Goal: Information Seeking & Learning: Learn about a topic

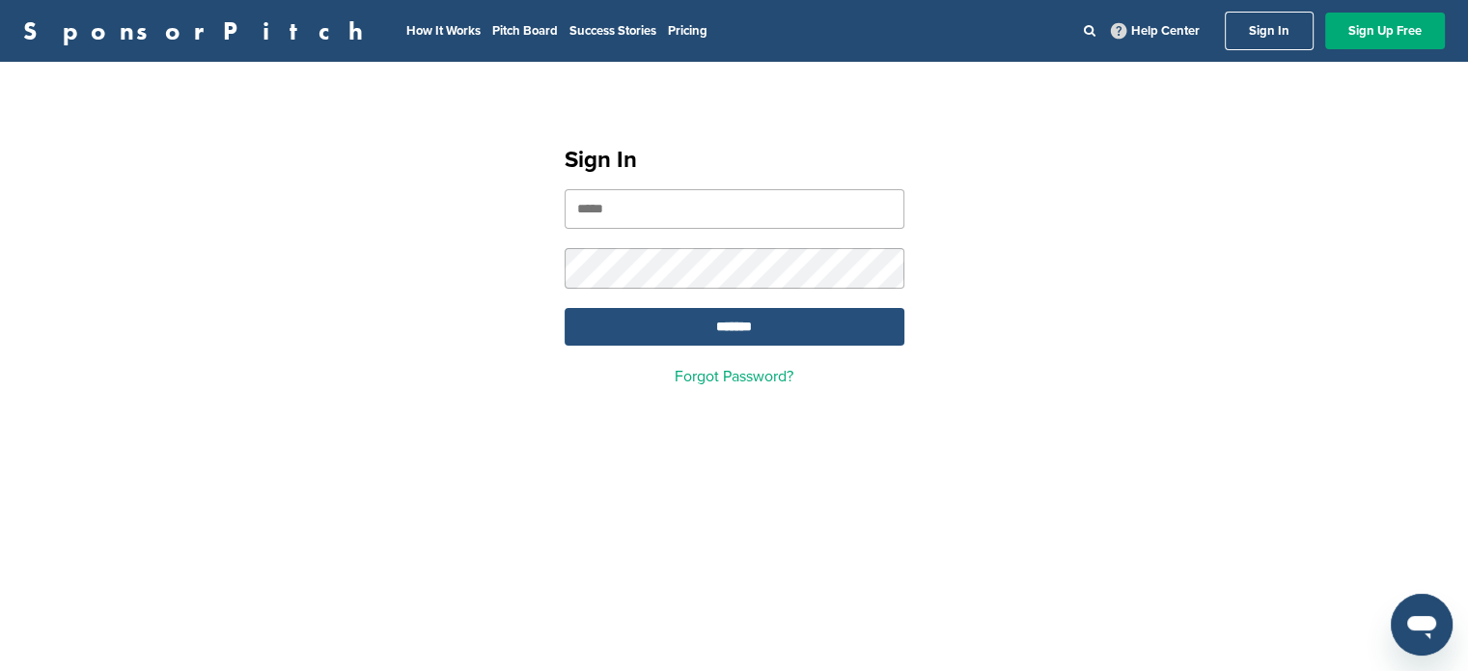
type input "**********"
click at [751, 326] on input "*******" at bounding box center [735, 327] width 340 height 38
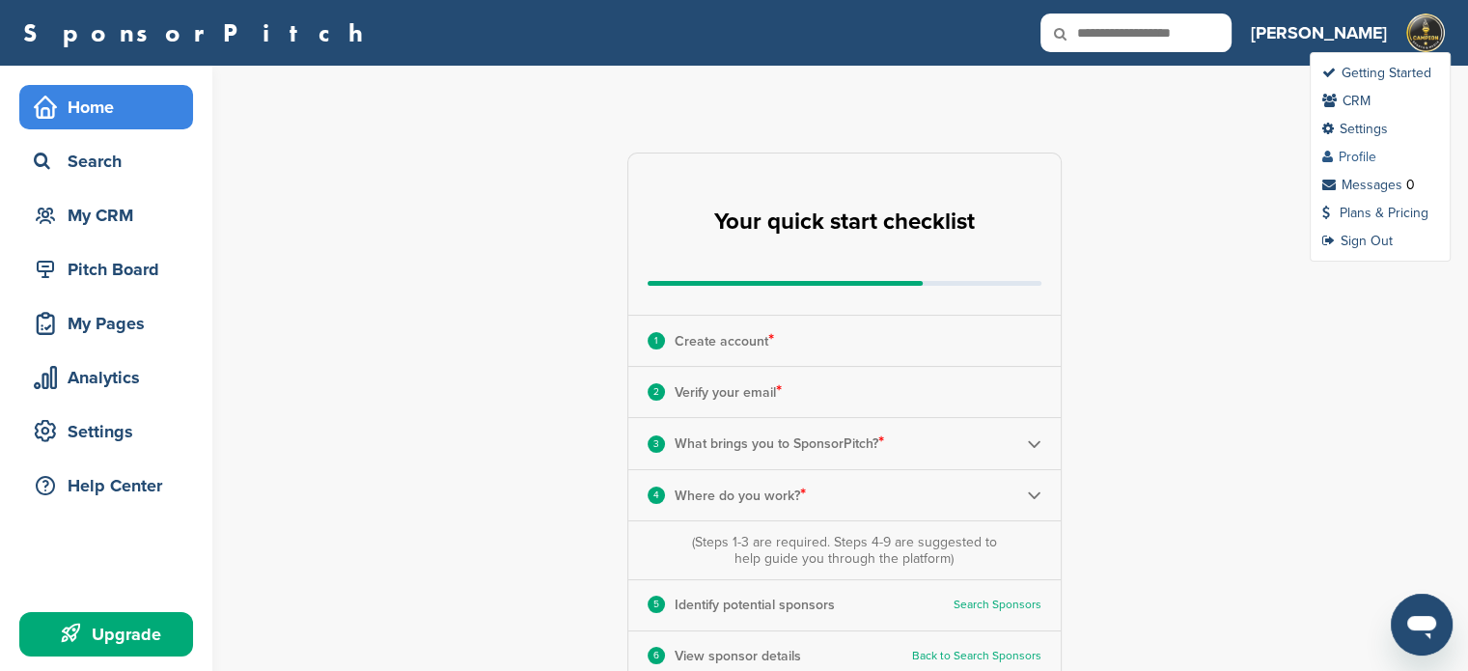
click at [1347, 151] on link "Profile" at bounding box center [1349, 157] width 54 height 16
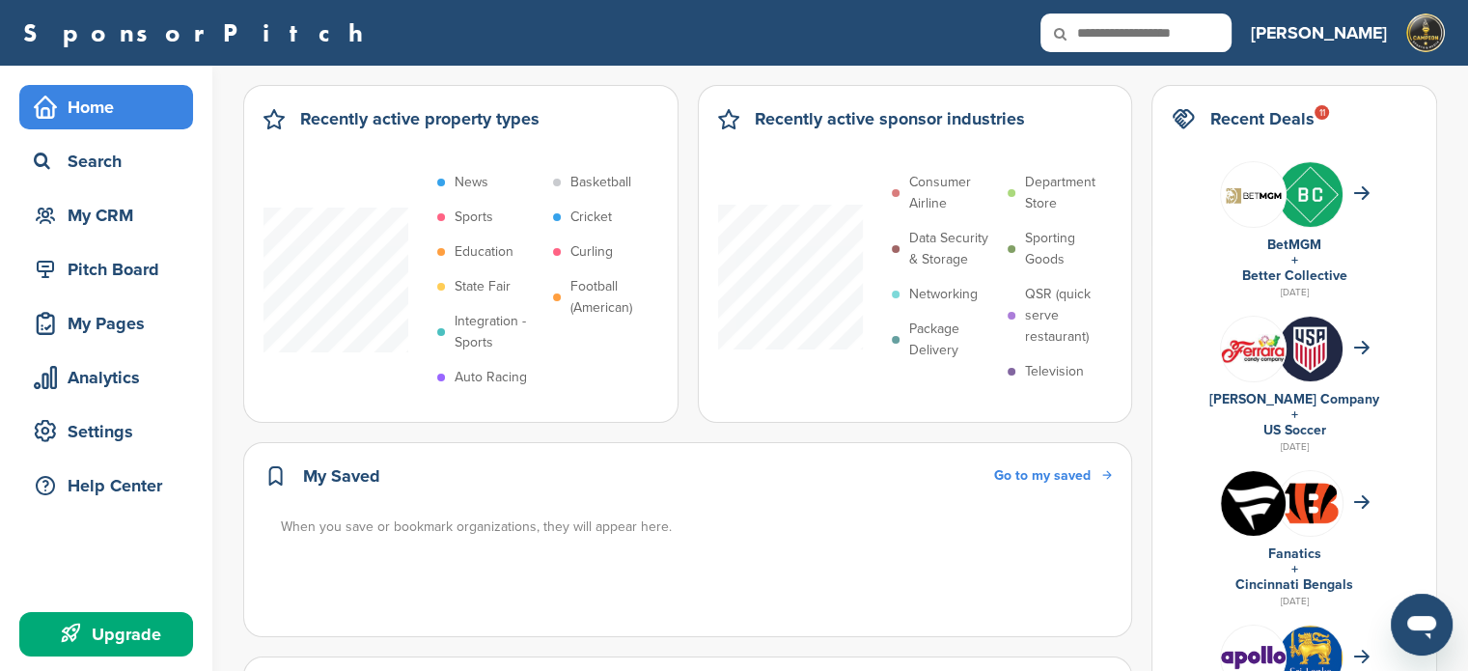
click at [83, 26] on link "SponsorPitch" at bounding box center [199, 32] width 352 height 25
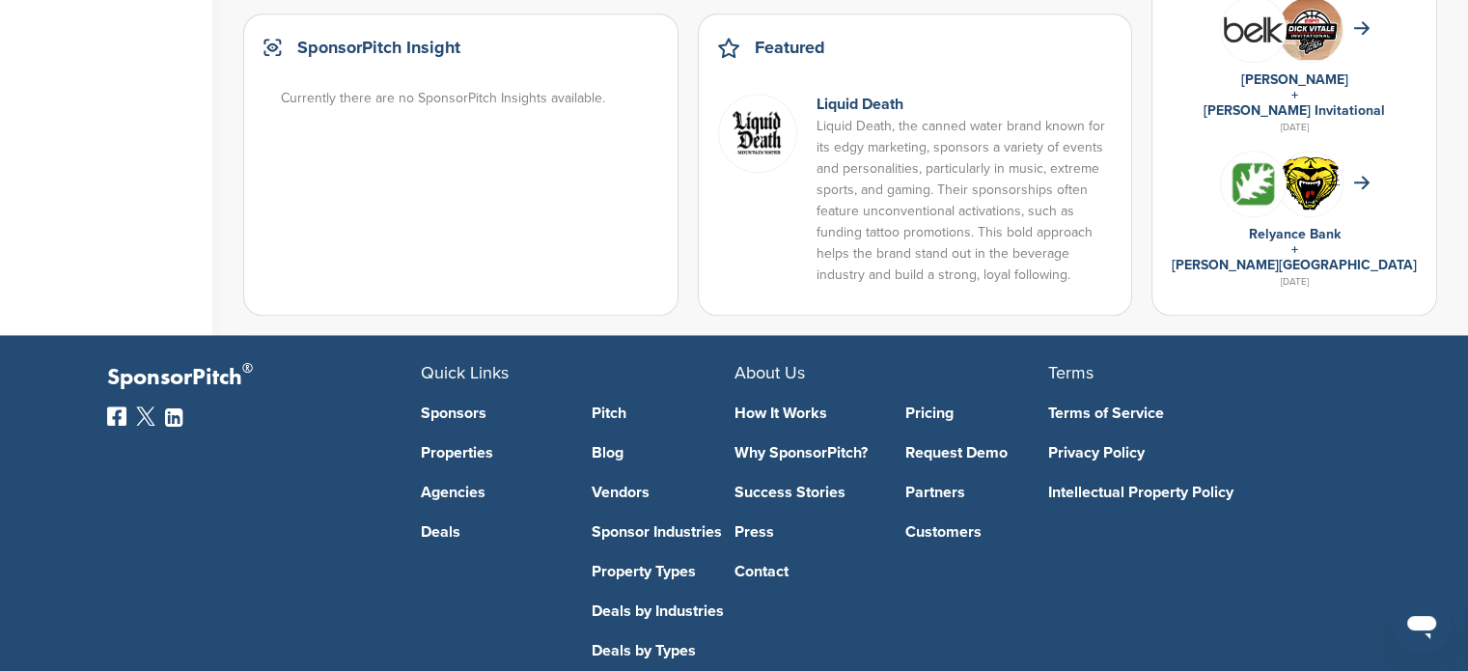
scroll to position [1503, 0]
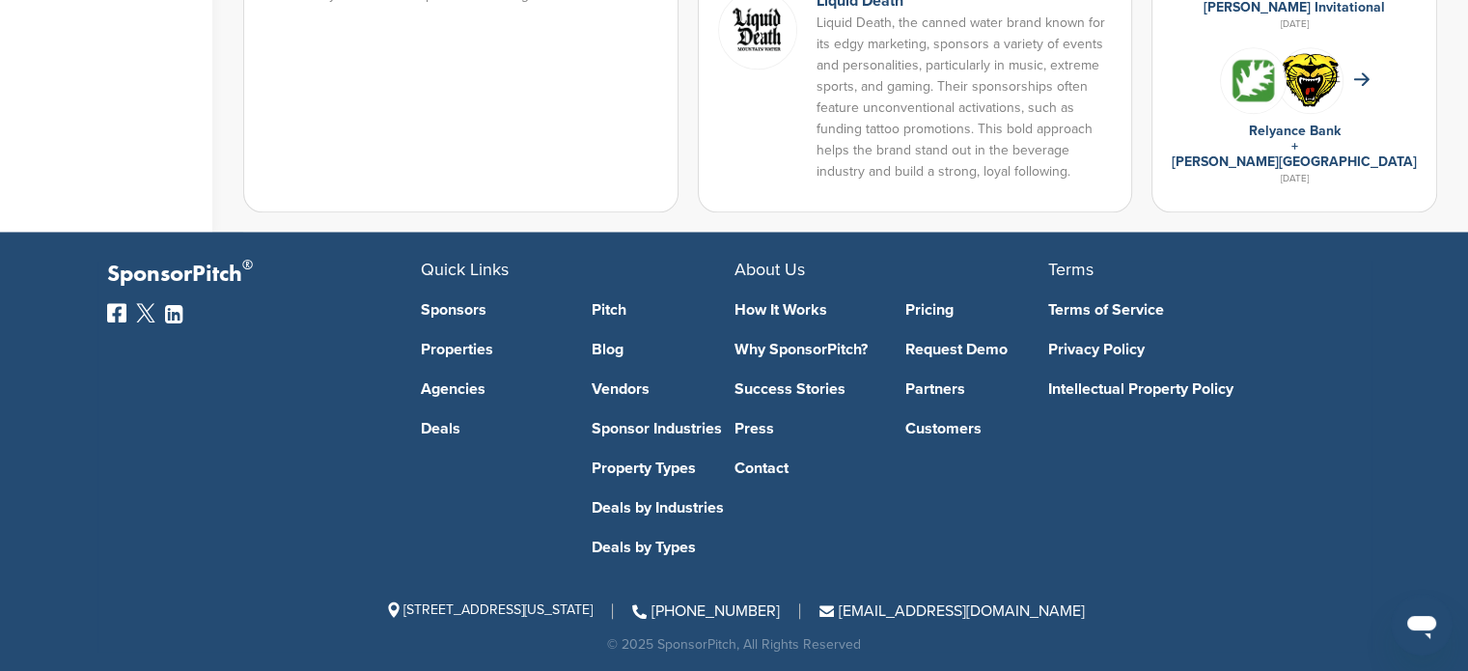
click at [455, 302] on link "Sponsors" at bounding box center [492, 309] width 143 height 15
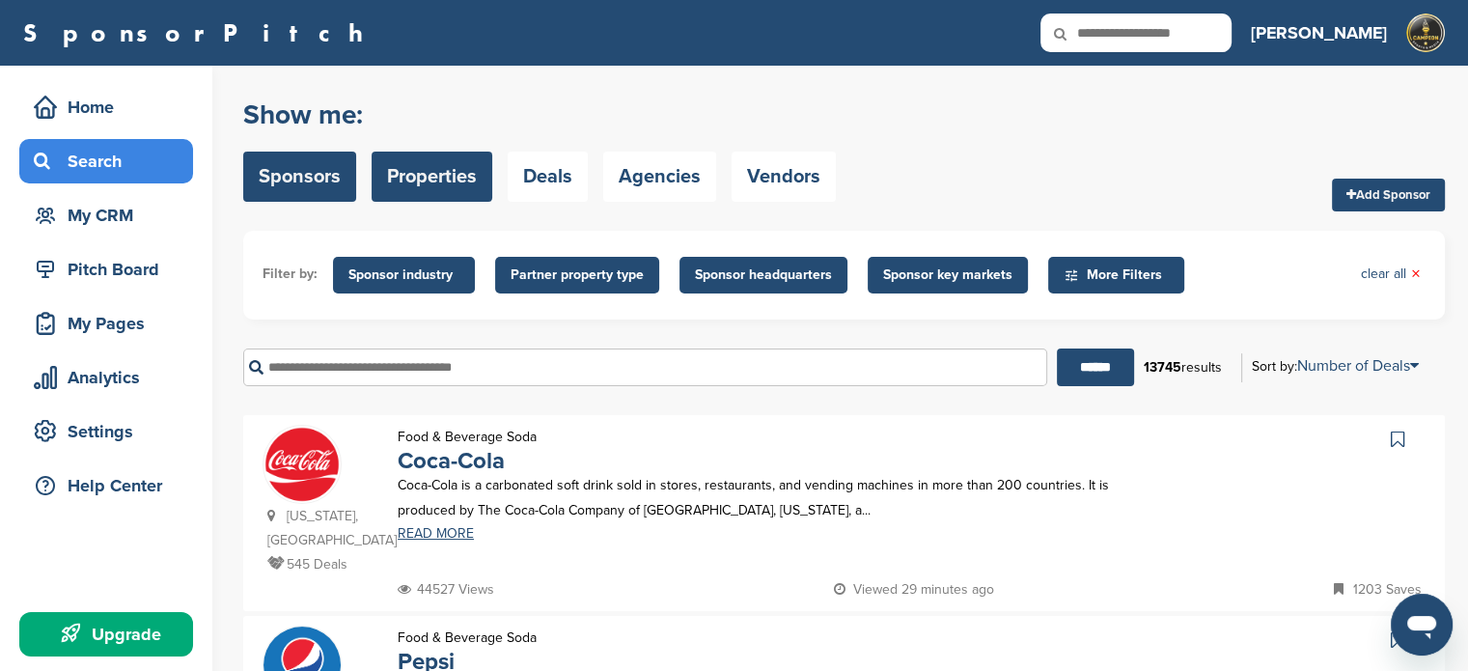
click at [447, 191] on link "Properties" at bounding box center [432, 177] width 121 height 50
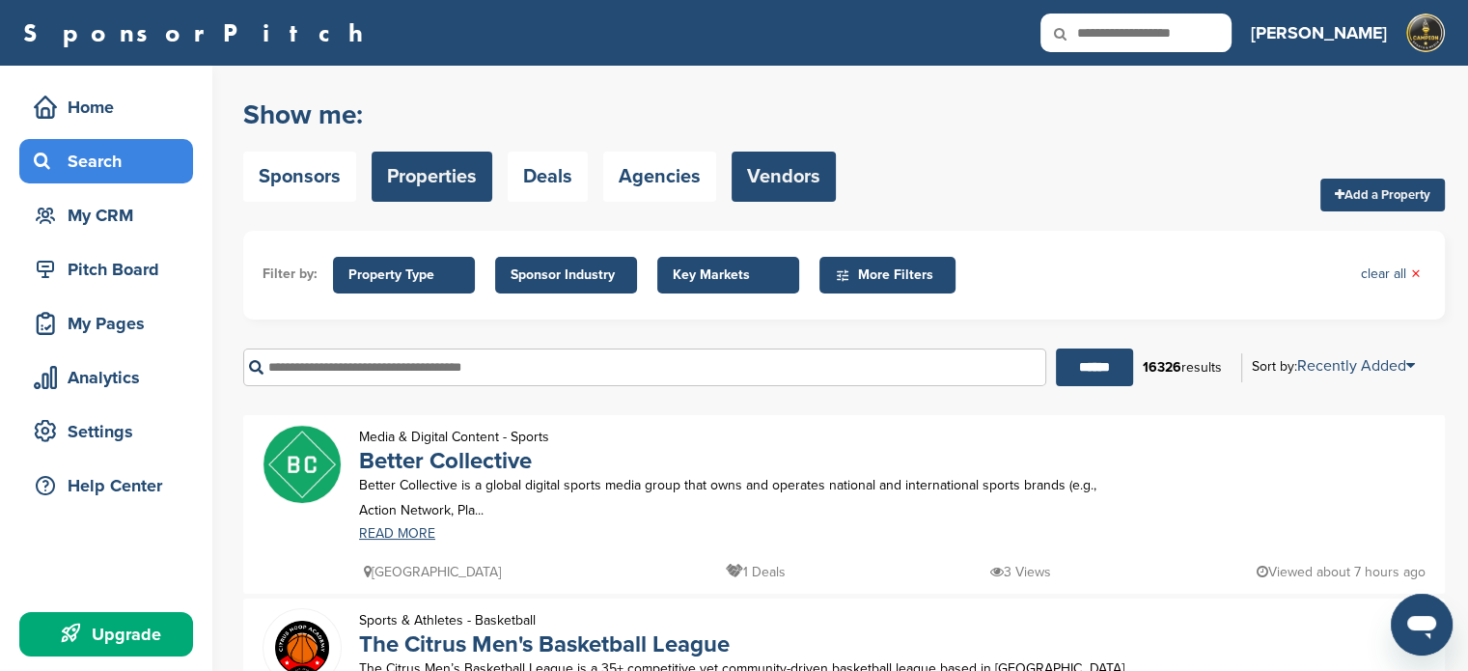
click at [798, 166] on link "Vendors" at bounding box center [783, 177] width 104 height 50
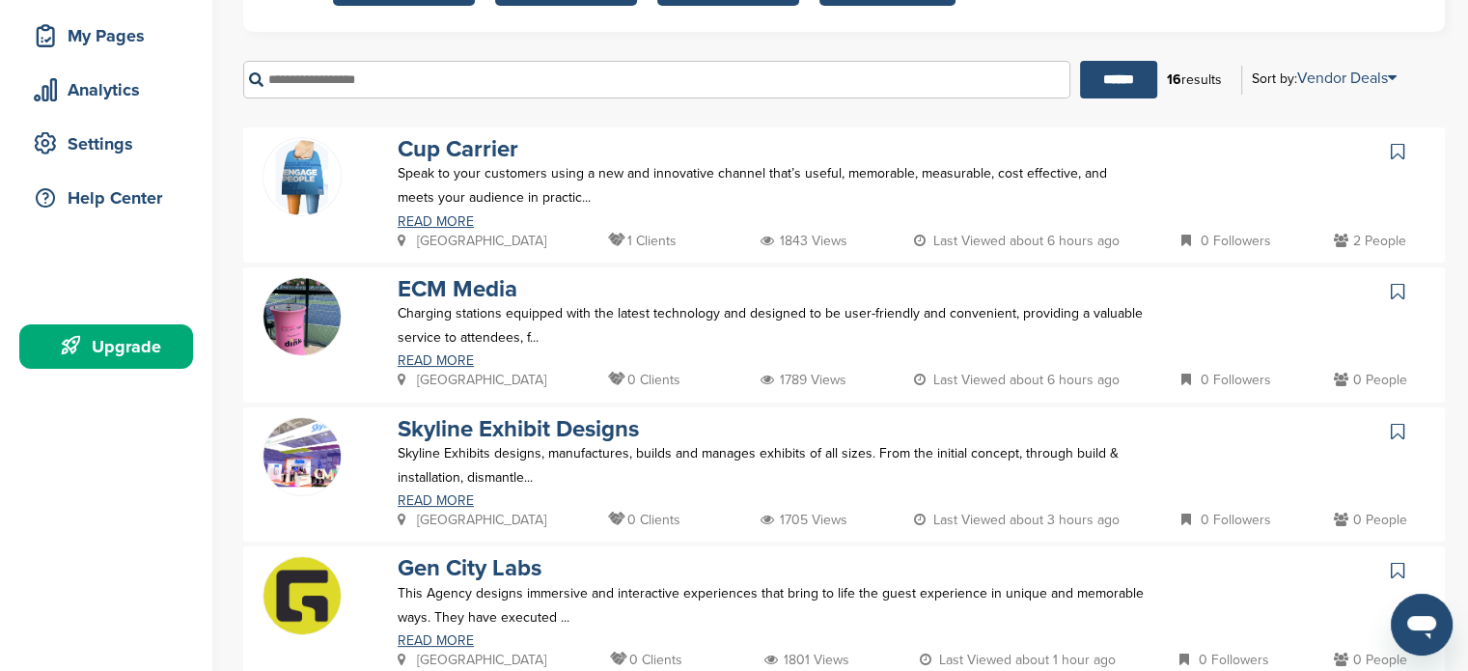
scroll to position [386, 0]
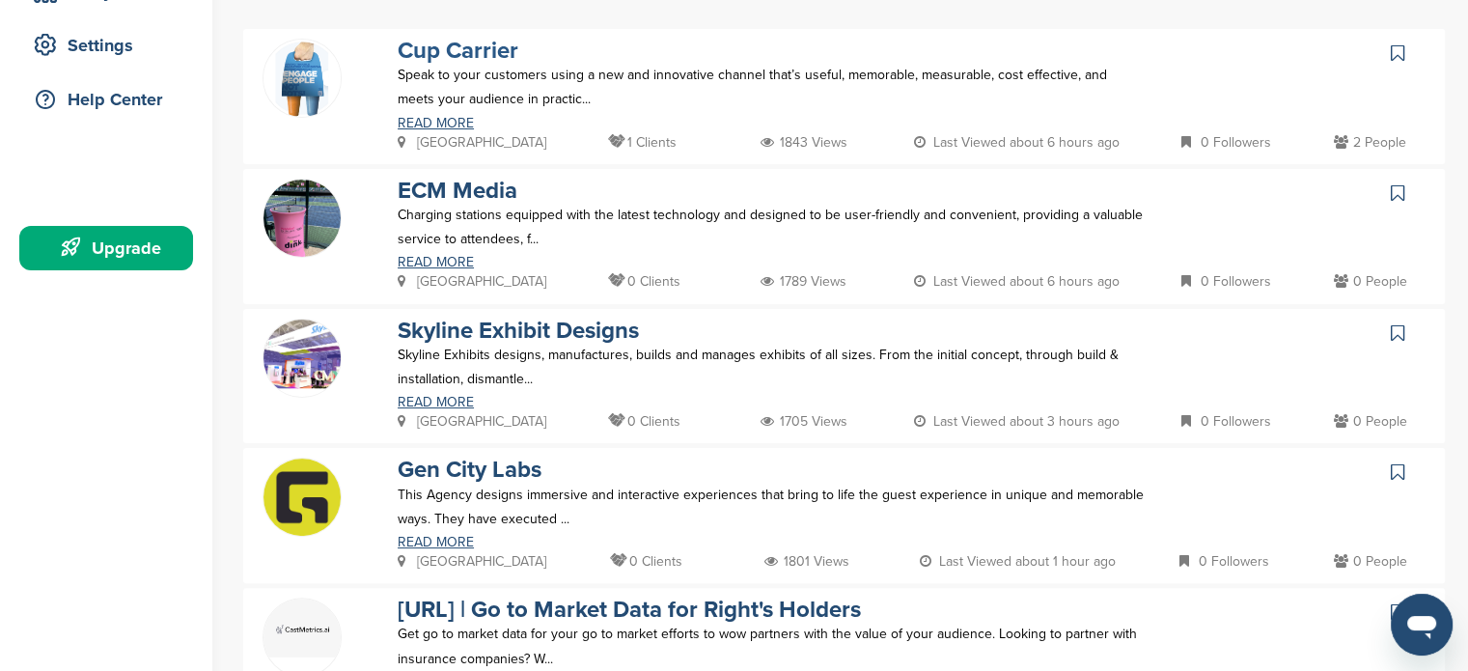
click at [475, 56] on link "Cup Carrier" at bounding box center [458, 51] width 121 height 28
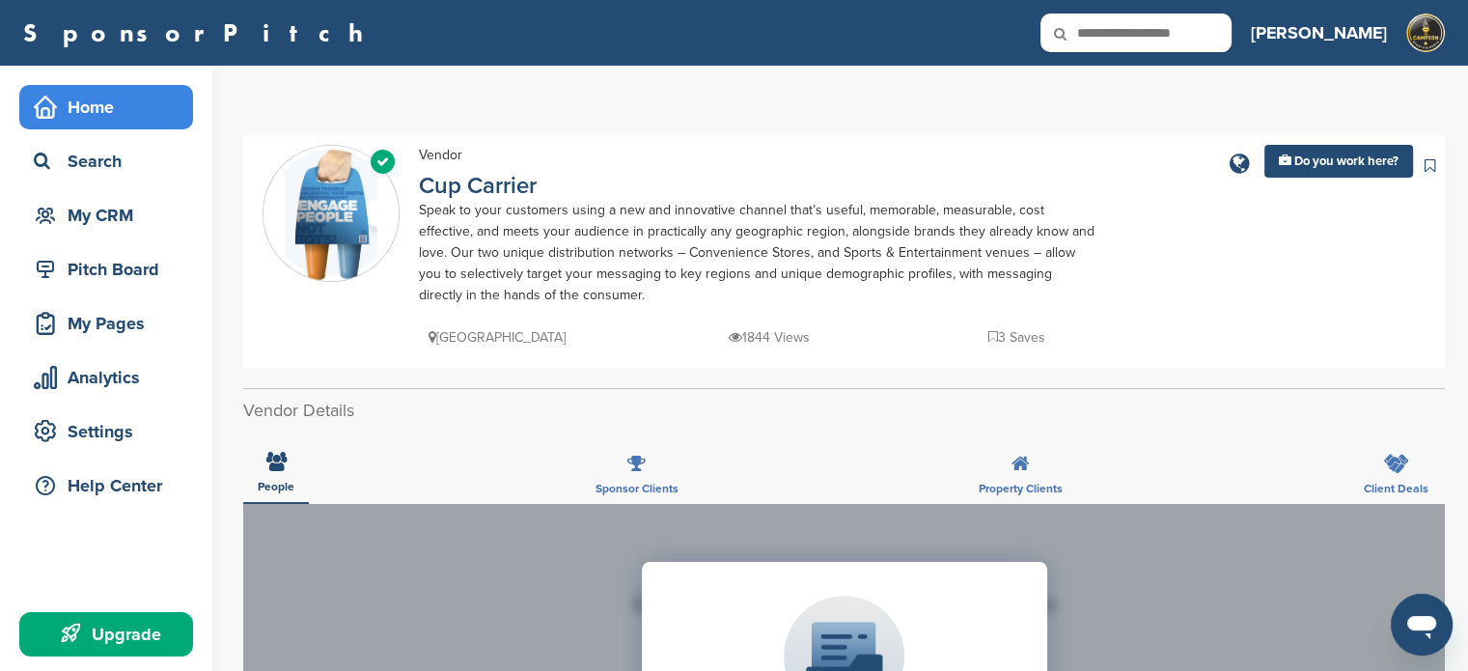
click at [102, 114] on div "Home" at bounding box center [111, 107] width 164 height 35
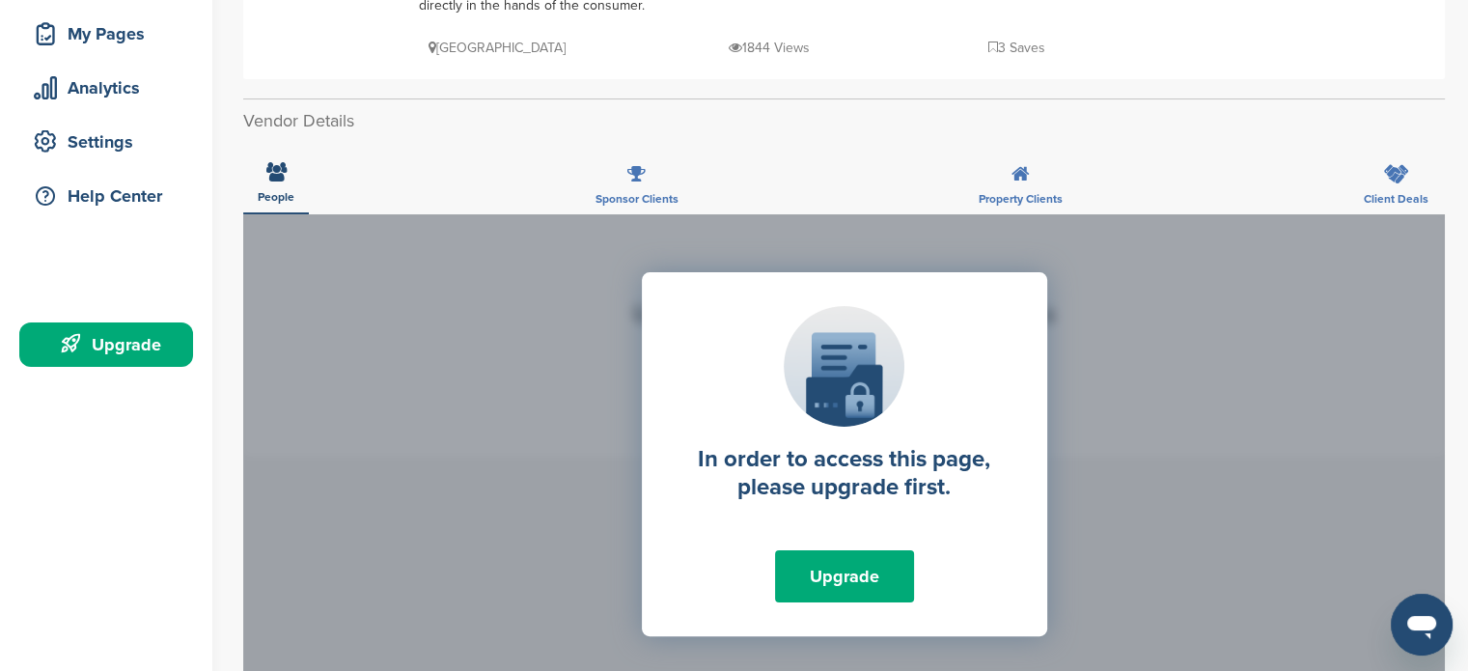
scroll to position [386, 0]
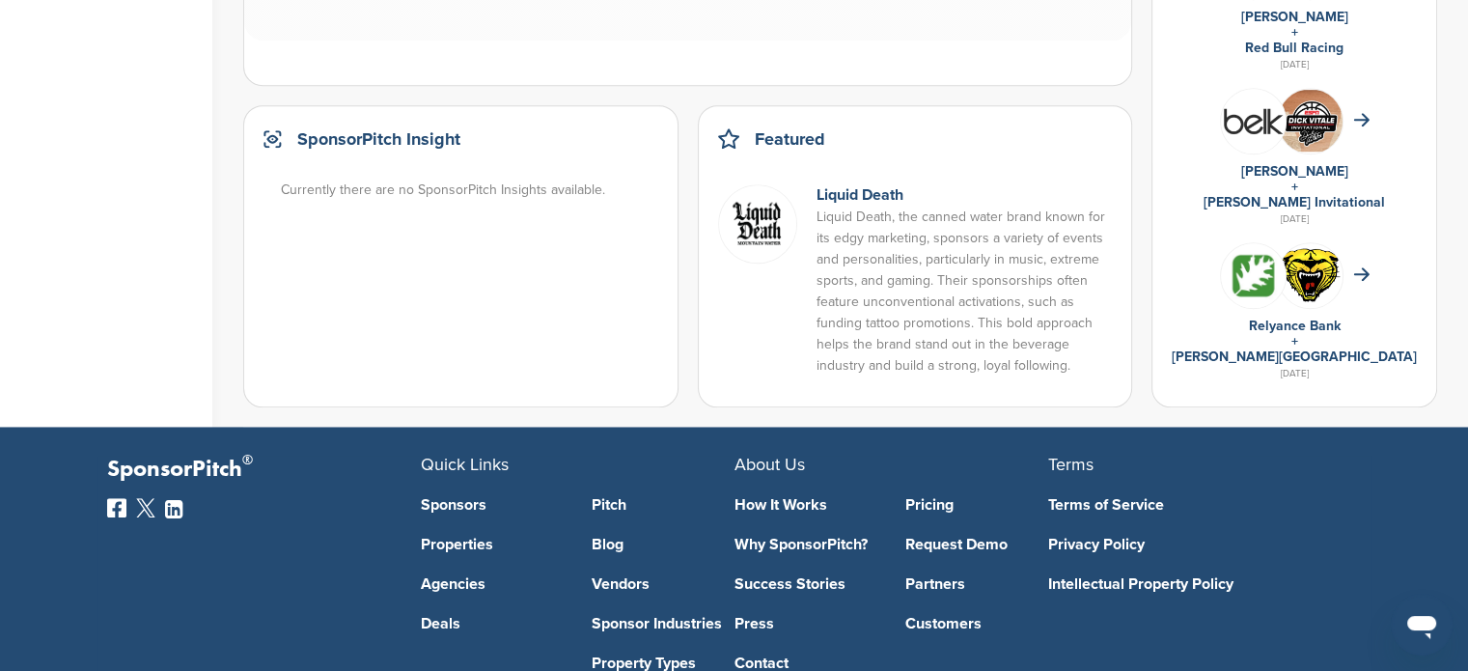
scroll to position [1503, 0]
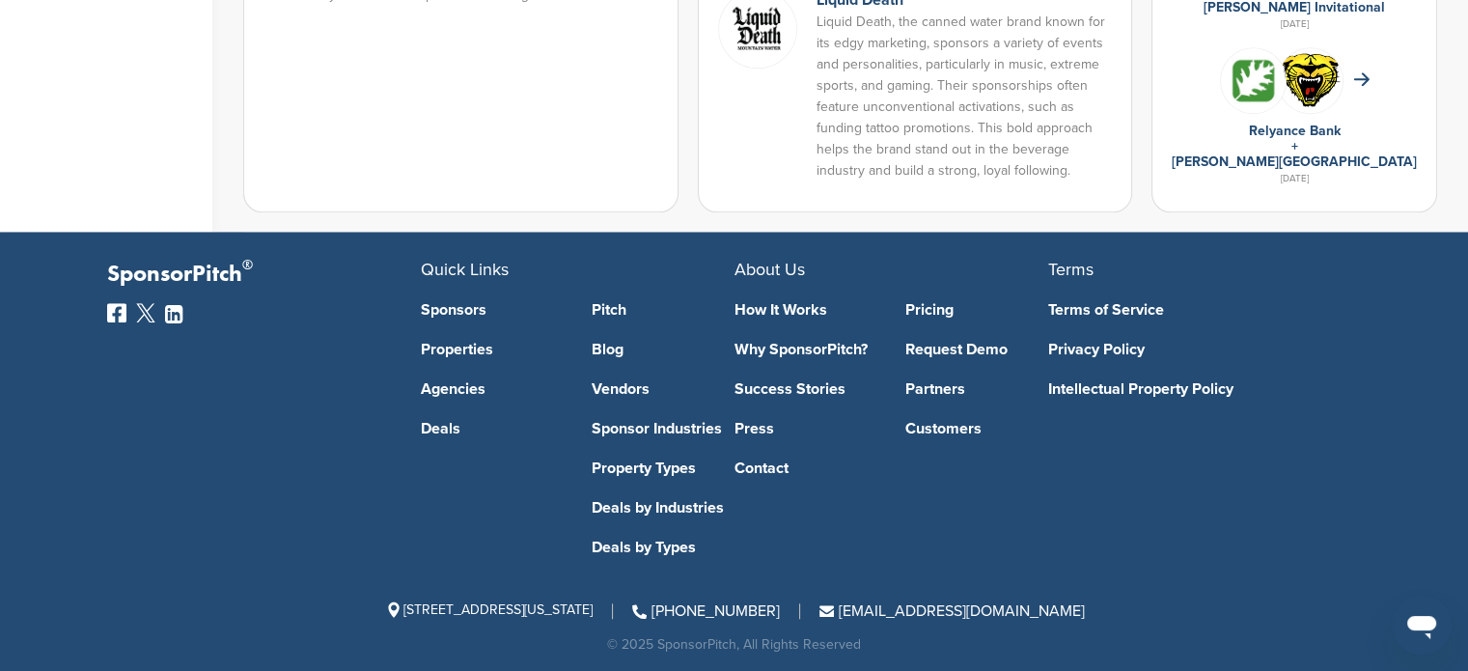
click at [474, 302] on link "Sponsors" at bounding box center [492, 309] width 143 height 15
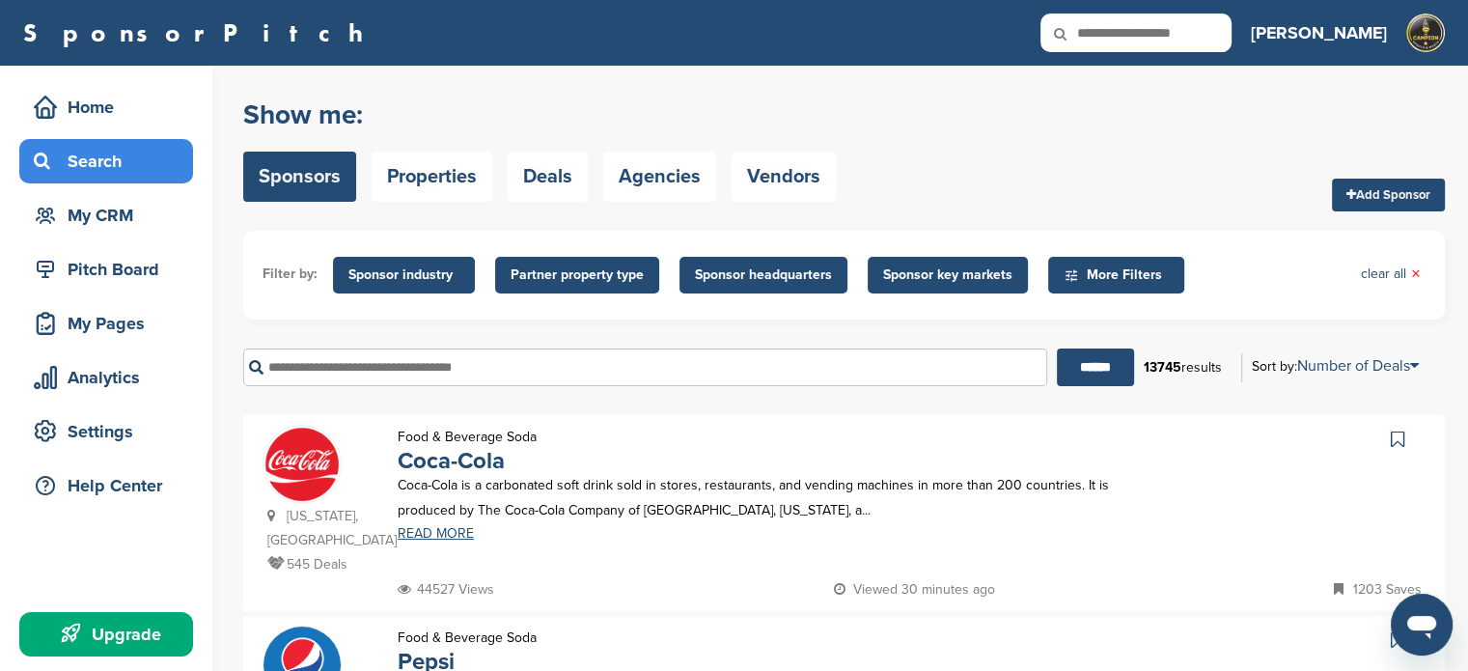
click at [570, 273] on span "Partner property type" at bounding box center [576, 274] width 133 height 21
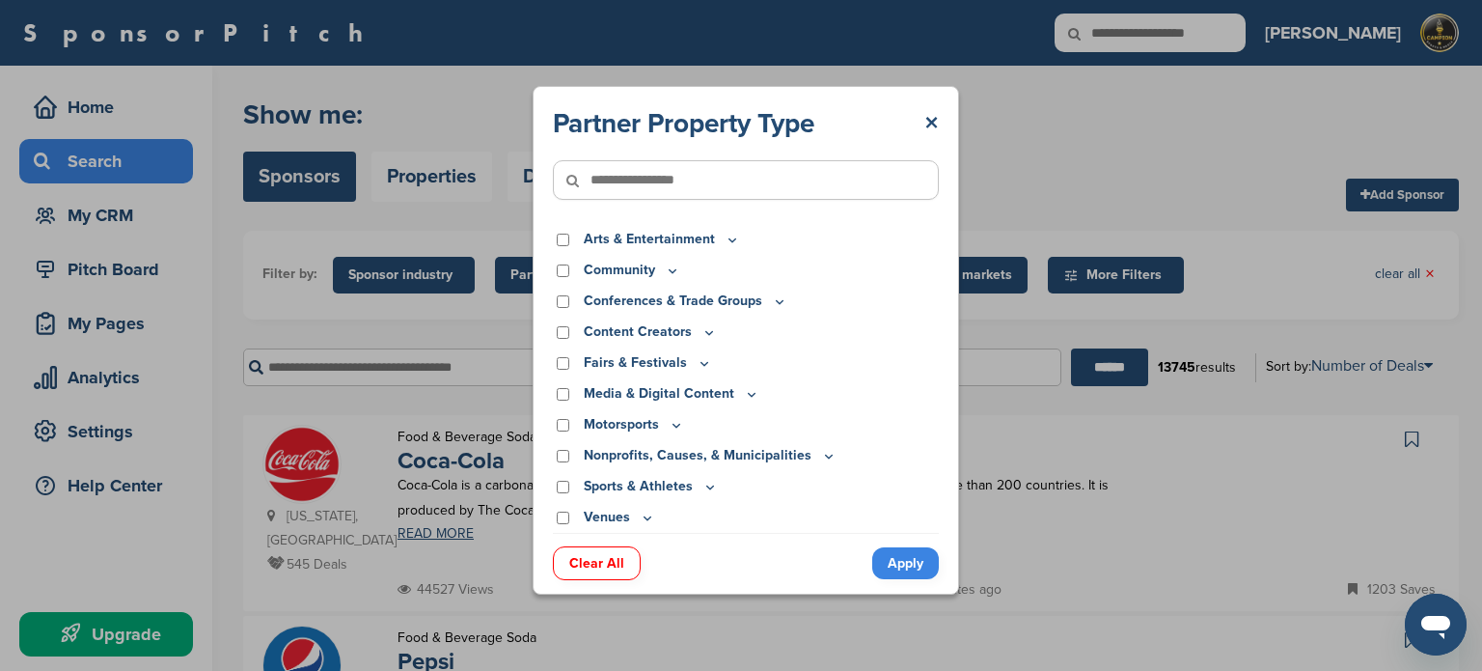
click at [730, 238] on icon at bounding box center [732, 240] width 15 height 16
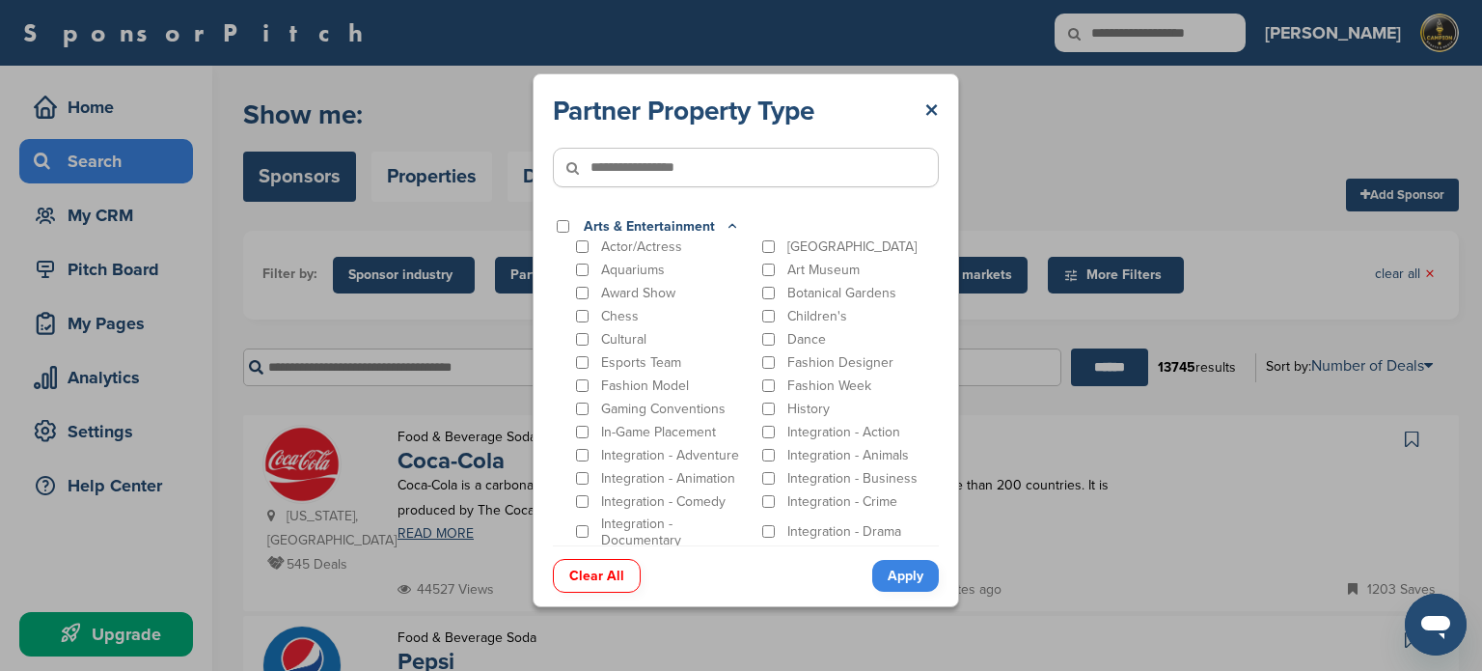
click at [730, 228] on icon at bounding box center [732, 226] width 15 height 16
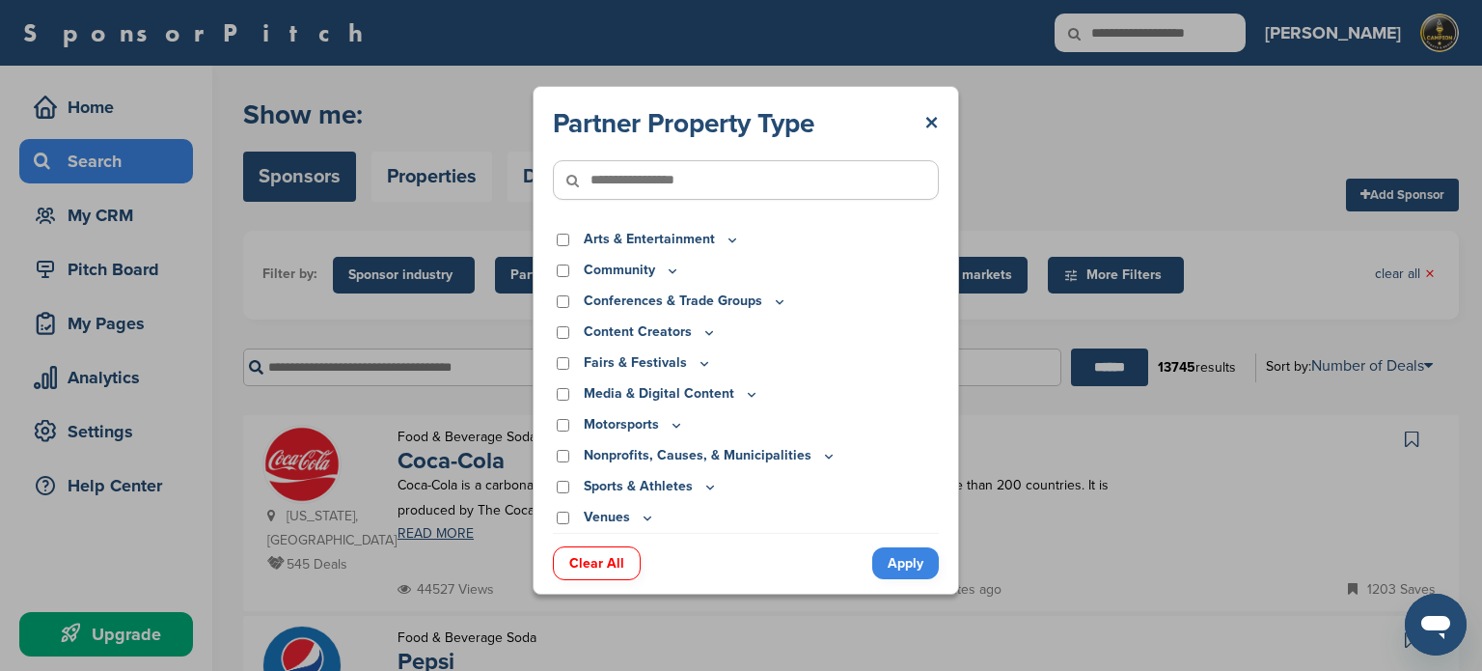
click at [672, 272] on icon at bounding box center [673, 270] width 7 height 3
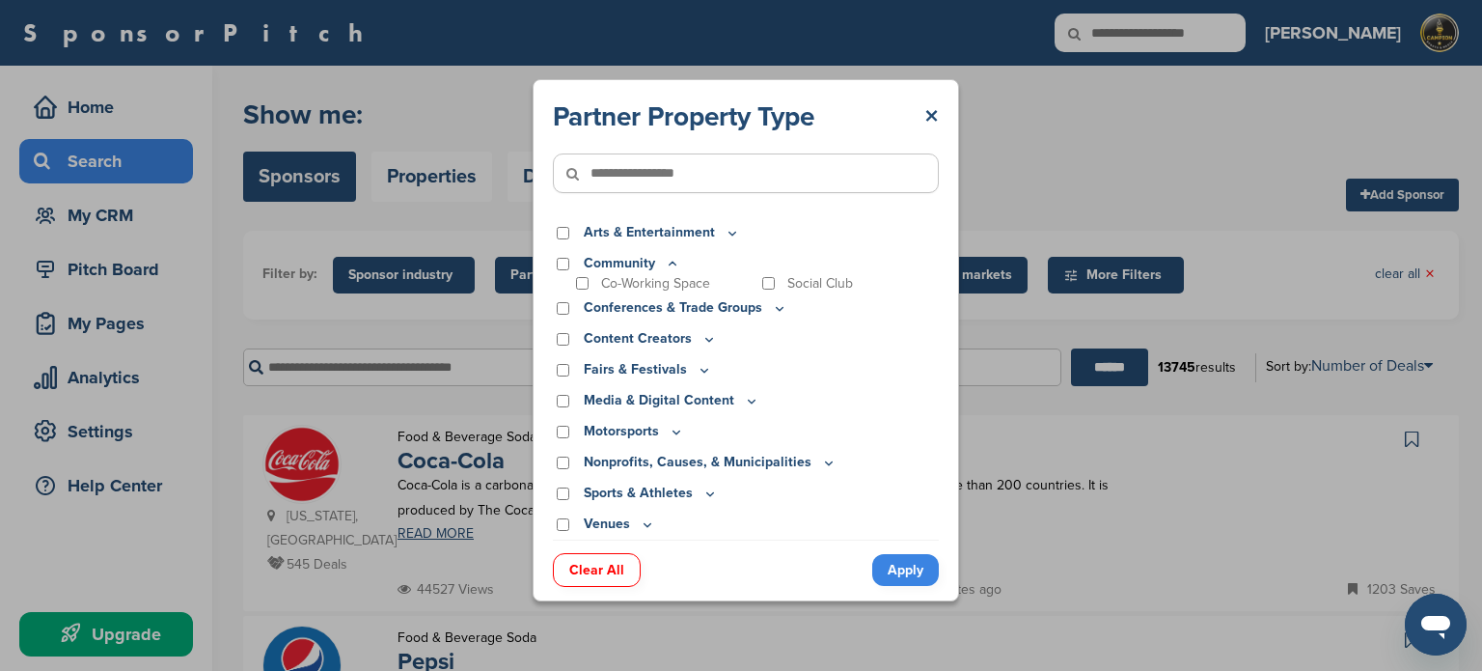
click at [675, 262] on icon at bounding box center [672, 264] width 15 height 16
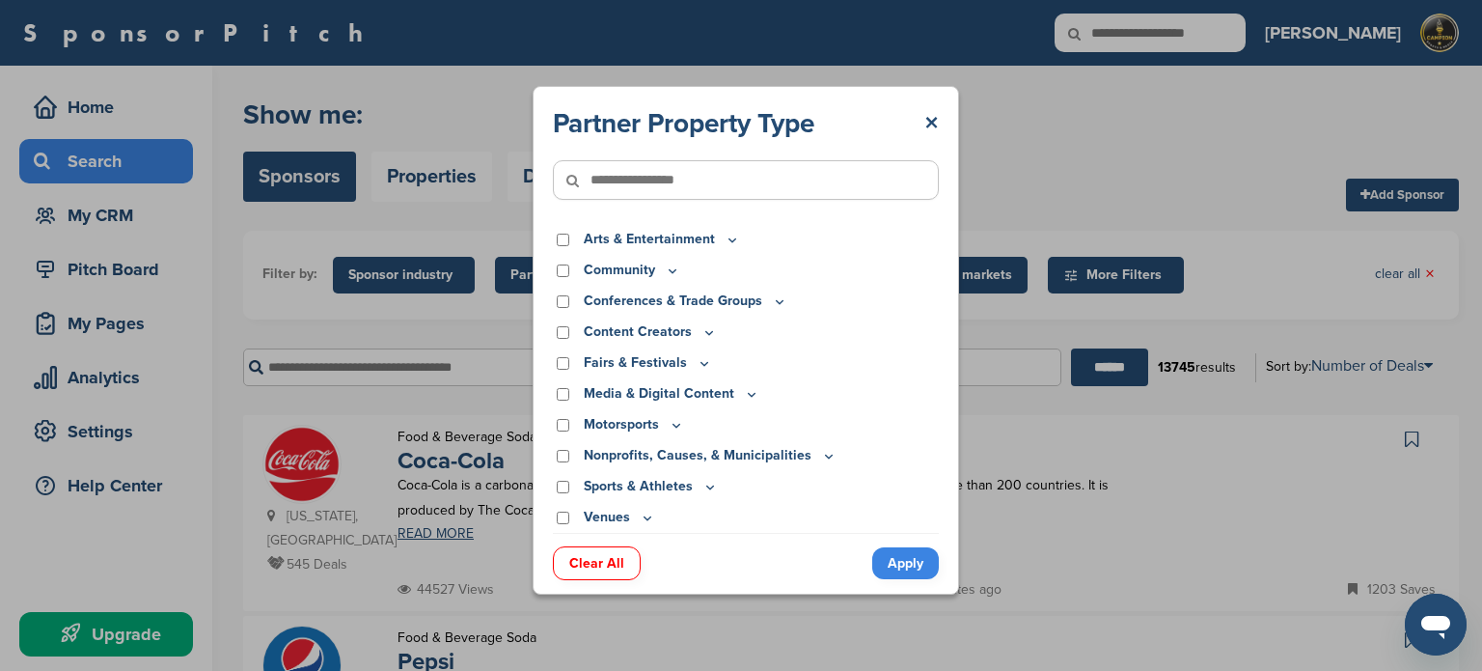
click at [780, 306] on icon at bounding box center [779, 301] width 15 height 16
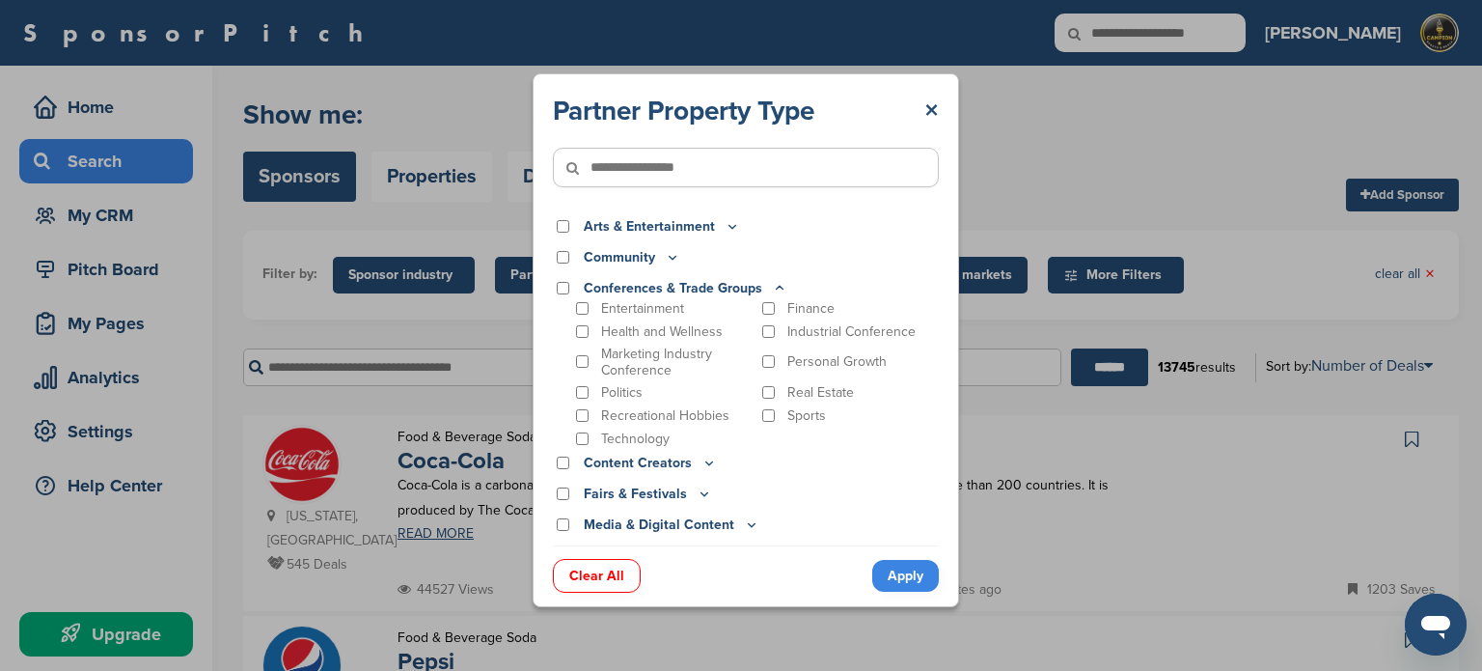
click at [776, 289] on icon at bounding box center [779, 288] width 15 height 16
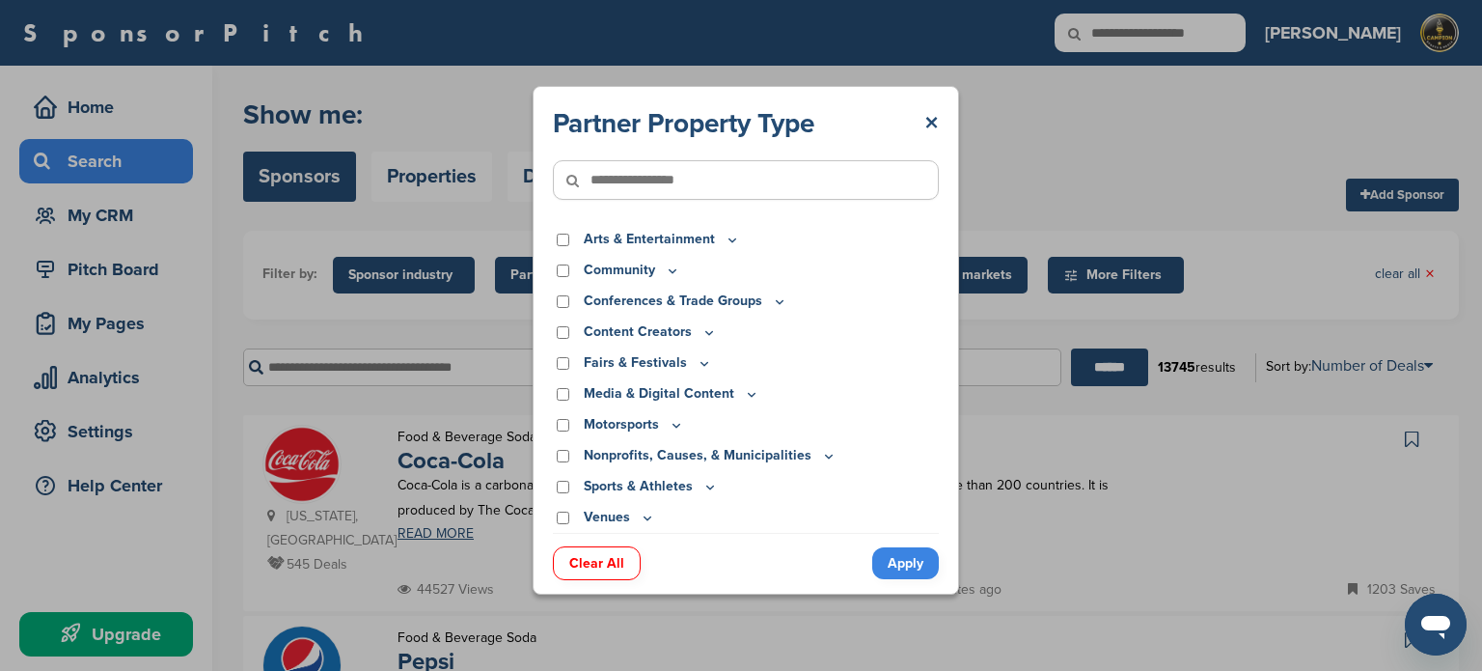
click at [706, 333] on icon at bounding box center [709, 332] width 7 height 3
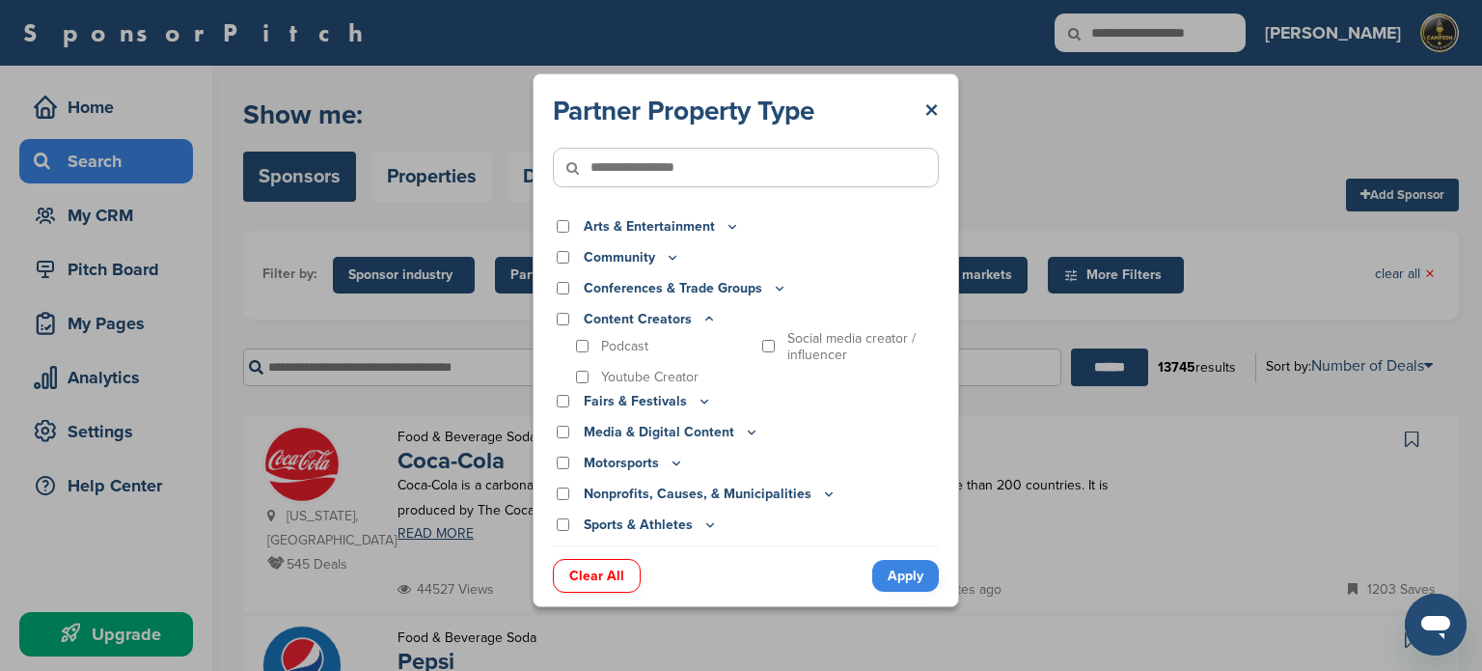
click at [752, 435] on icon at bounding box center [751, 432] width 15 height 16
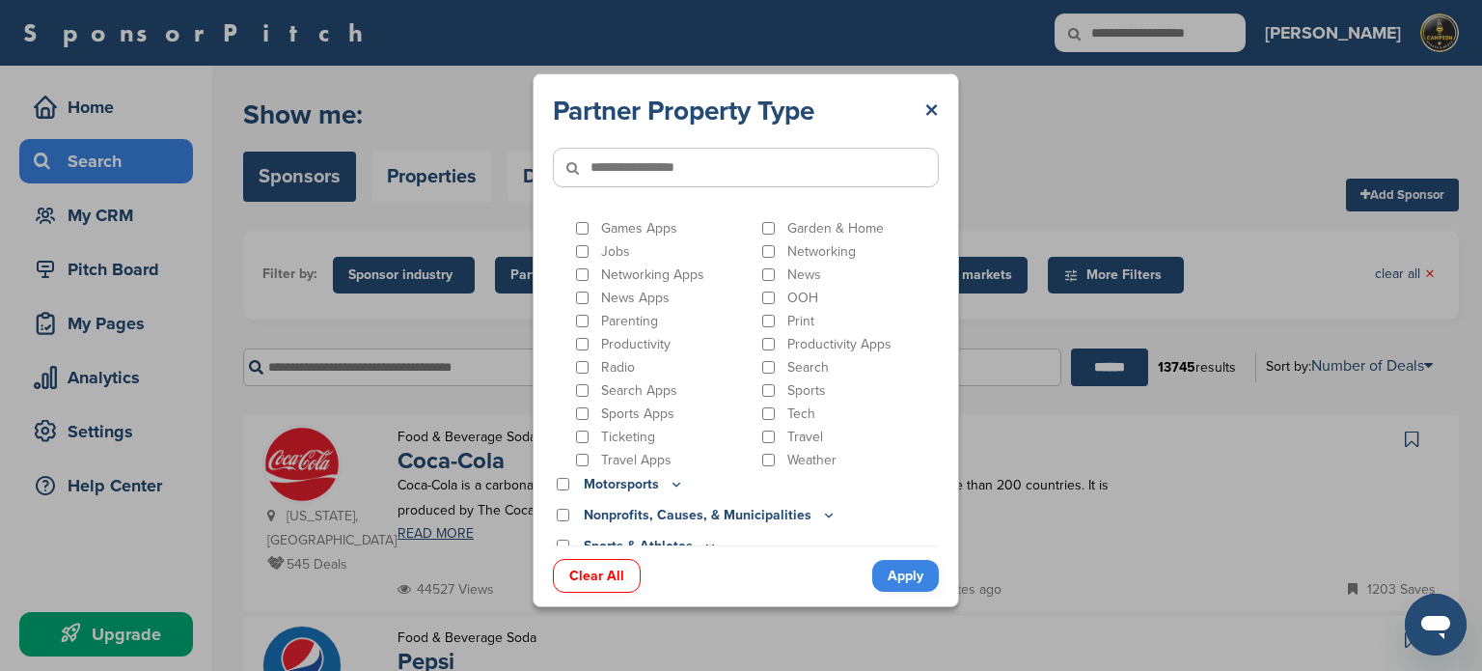
scroll to position [386, 0]
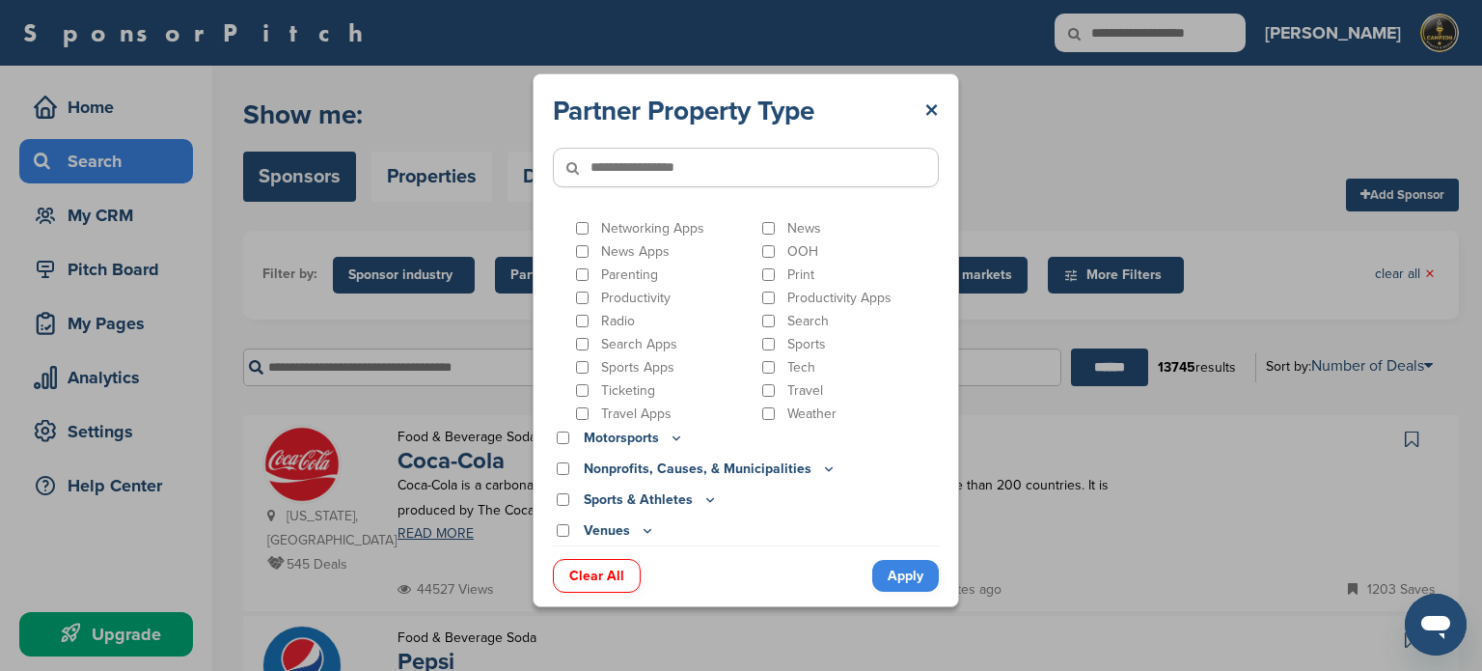
click at [658, 433] on p "Motorsports" at bounding box center [634, 437] width 100 height 21
click at [671, 439] on icon at bounding box center [676, 437] width 15 height 16
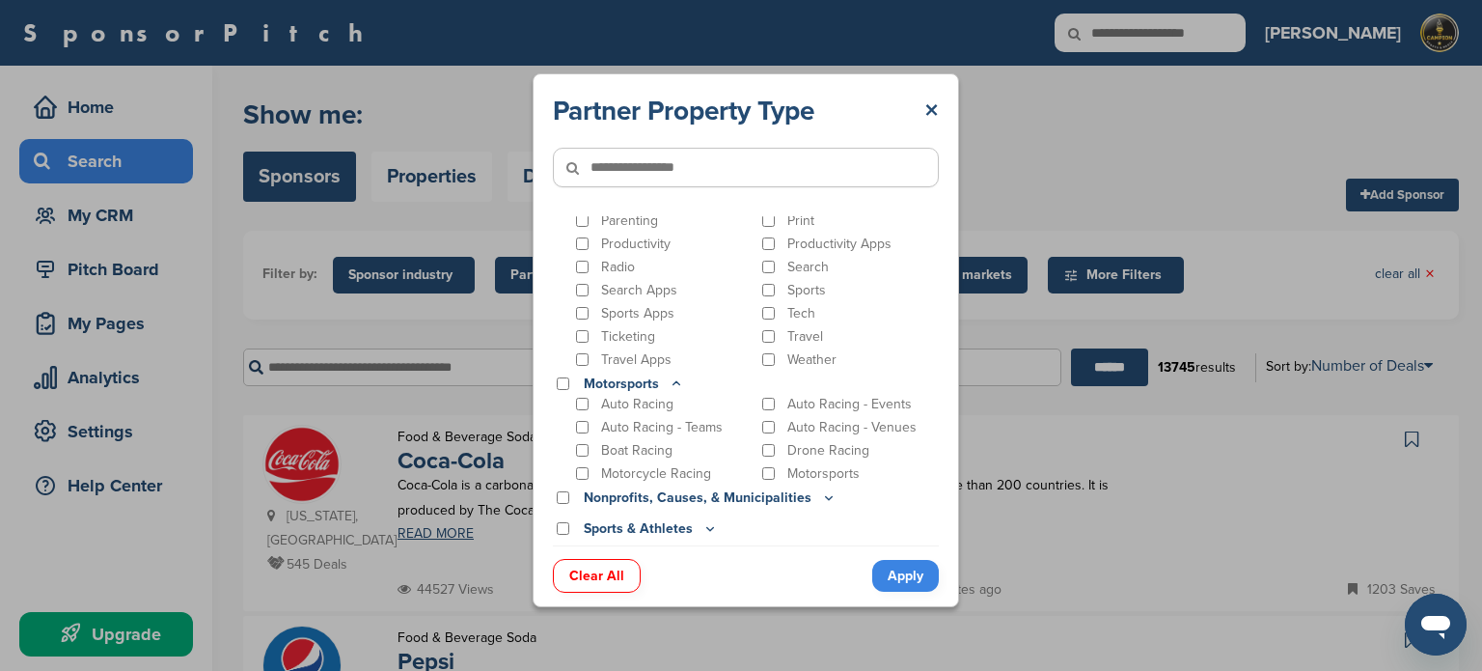
scroll to position [469, 0]
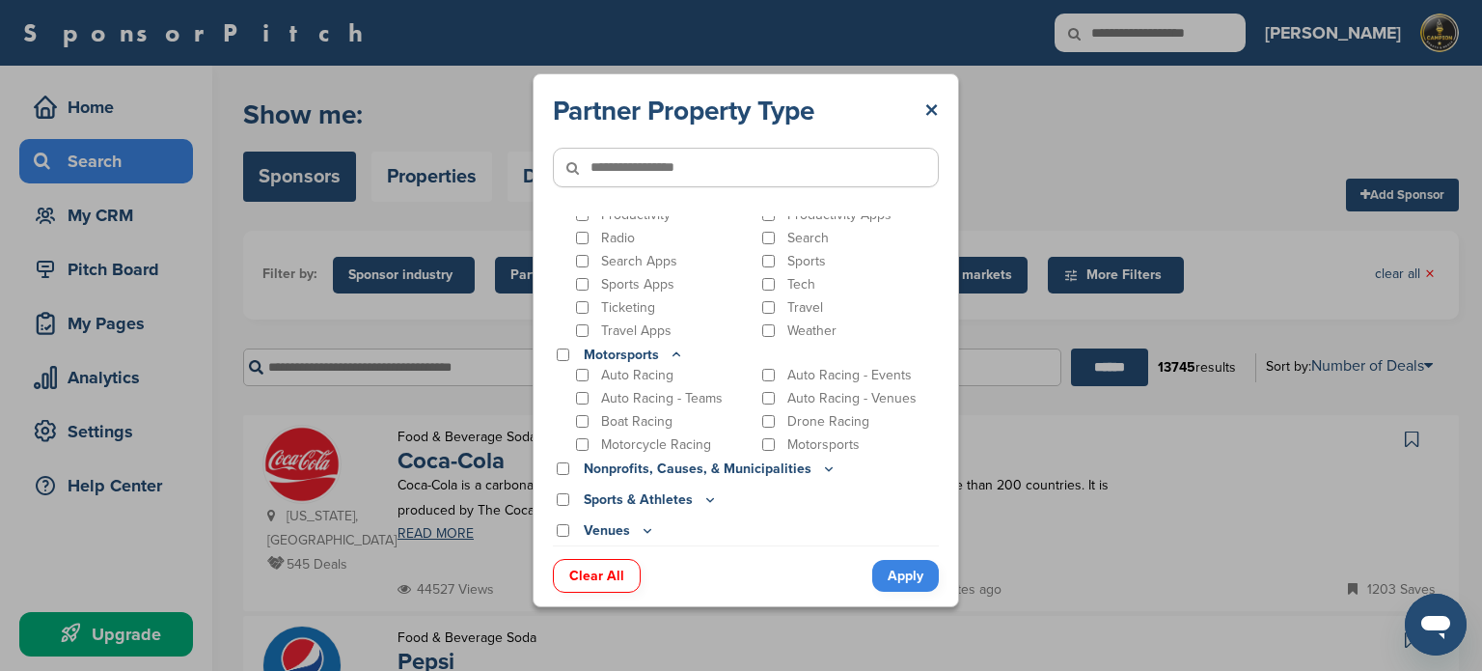
click at [821, 469] on icon at bounding box center [828, 468] width 15 height 16
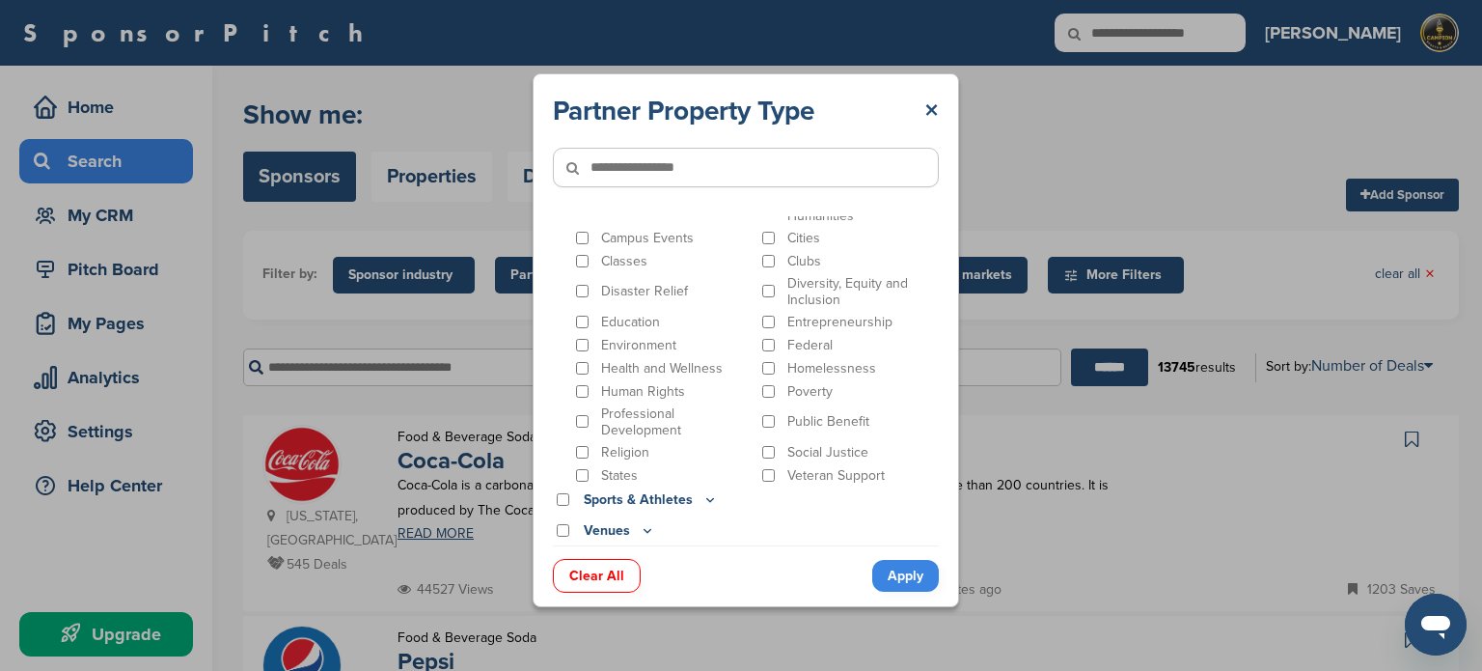
click at [706, 497] on icon at bounding box center [710, 499] width 15 height 16
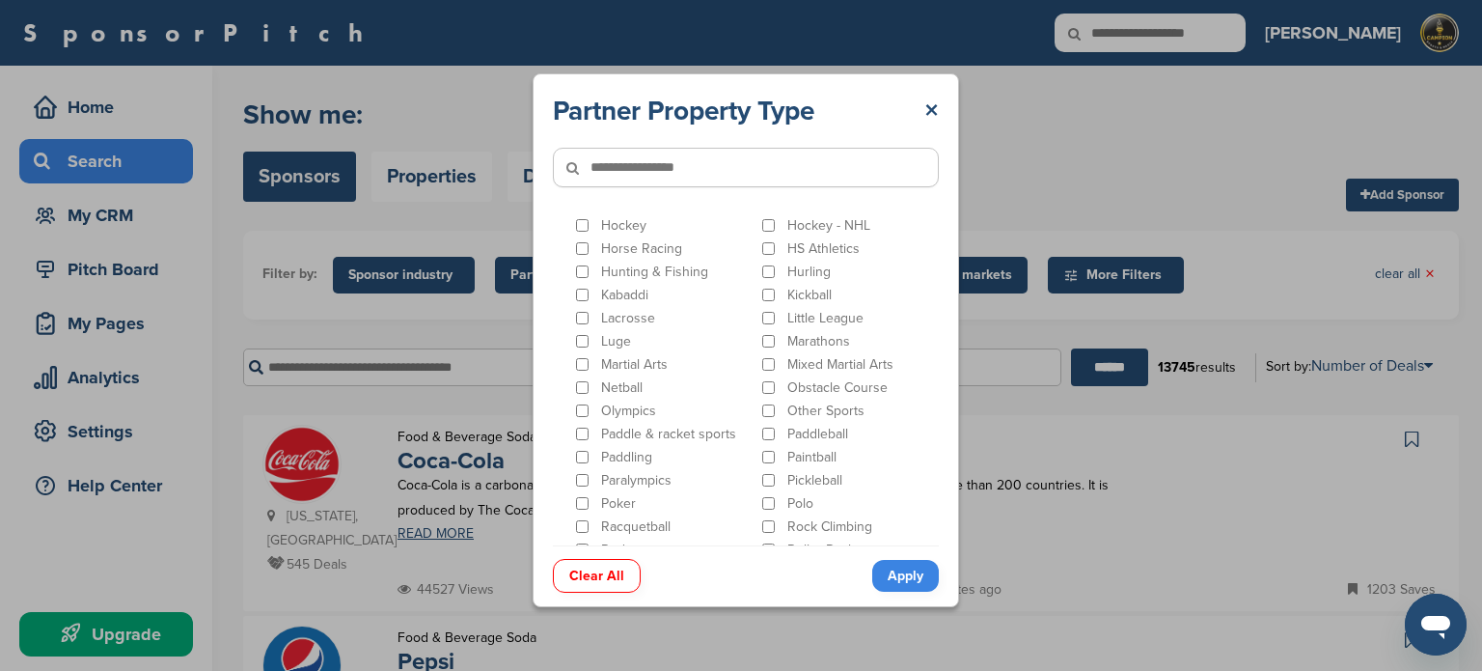
scroll to position [1935, 0]
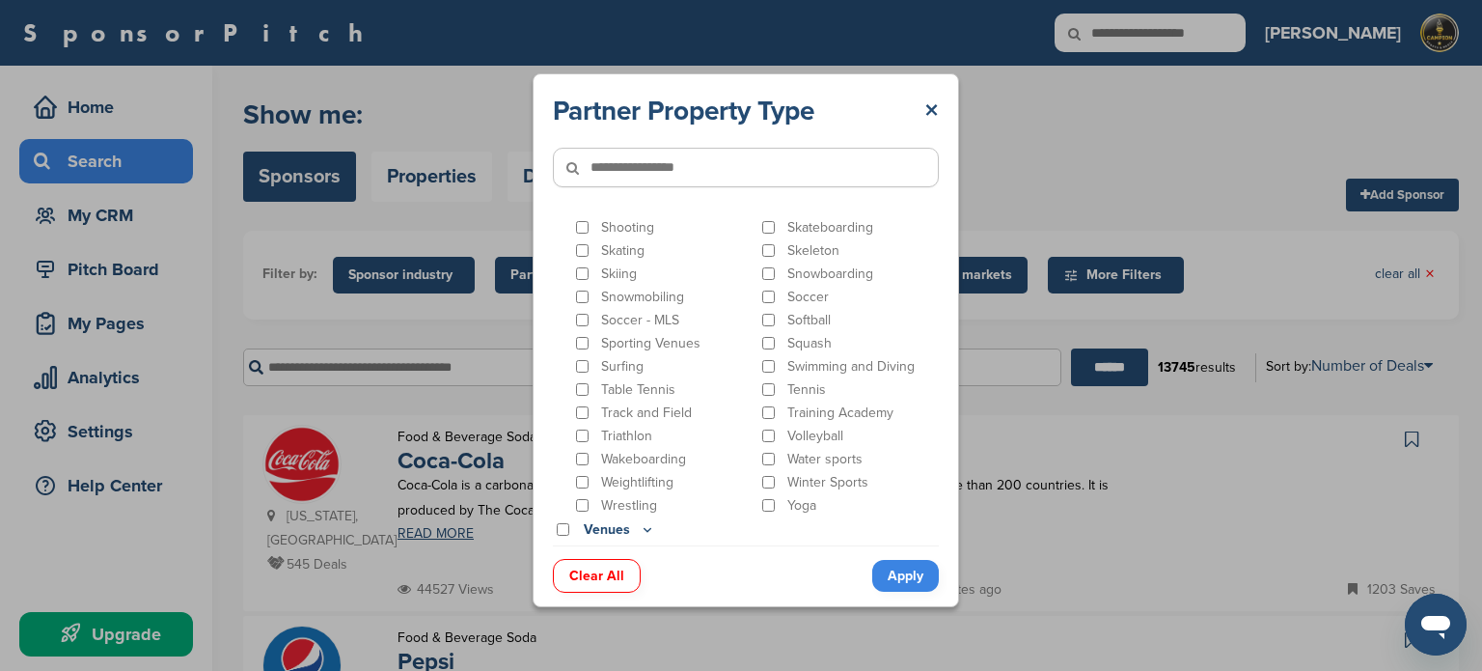
click at [651, 531] on icon at bounding box center [647, 529] width 15 height 16
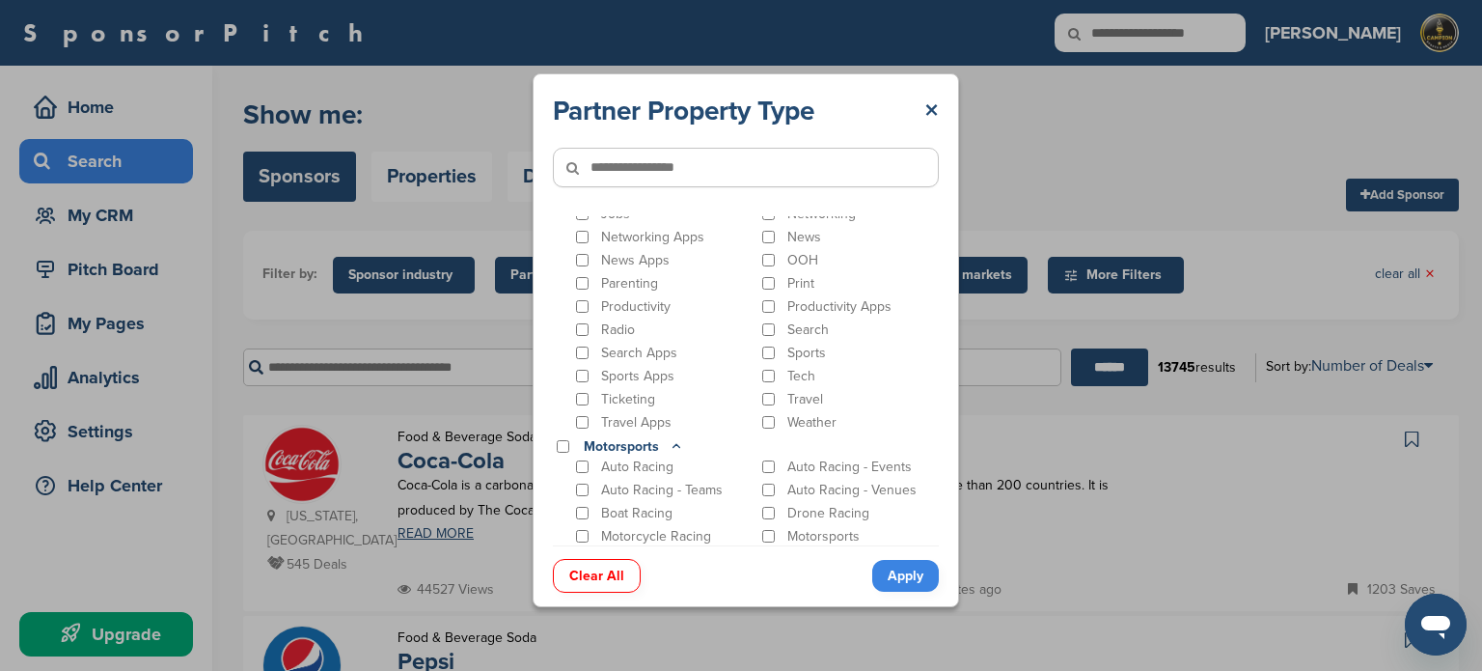
scroll to position [0, 0]
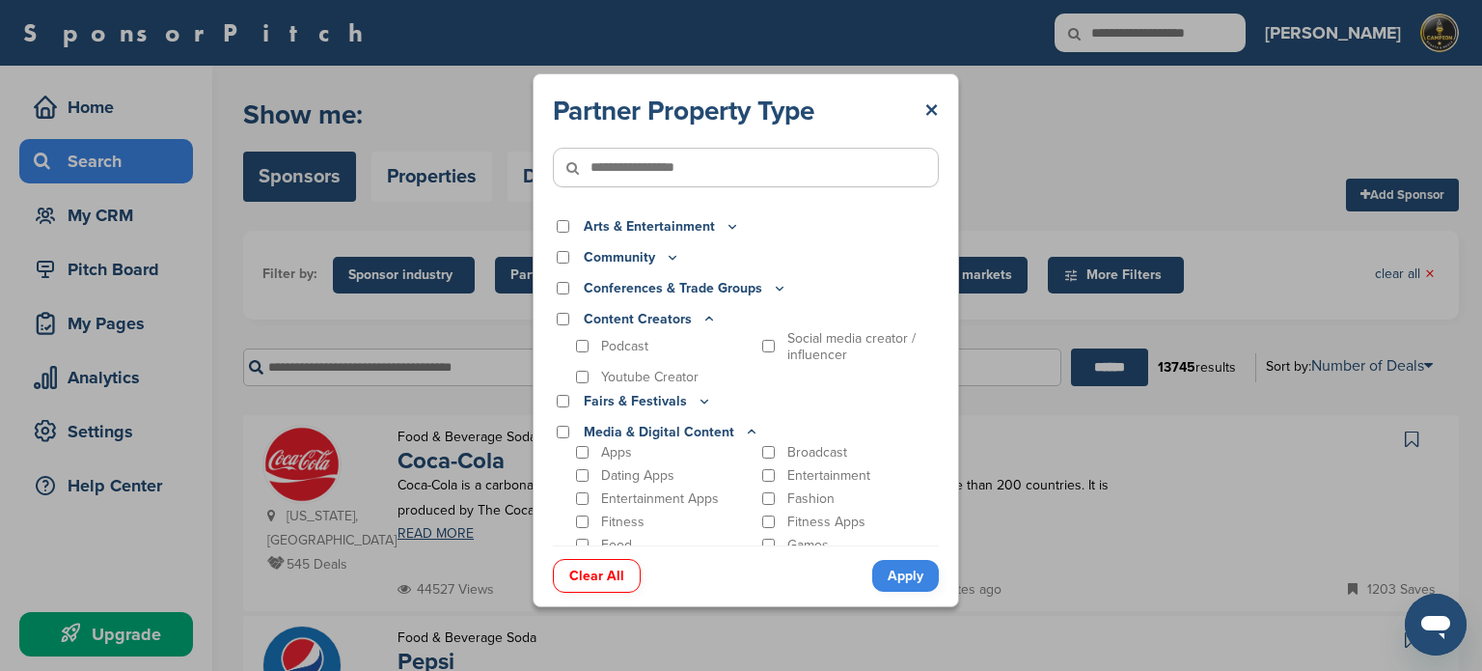
click at [726, 228] on icon at bounding box center [732, 226] width 15 height 16
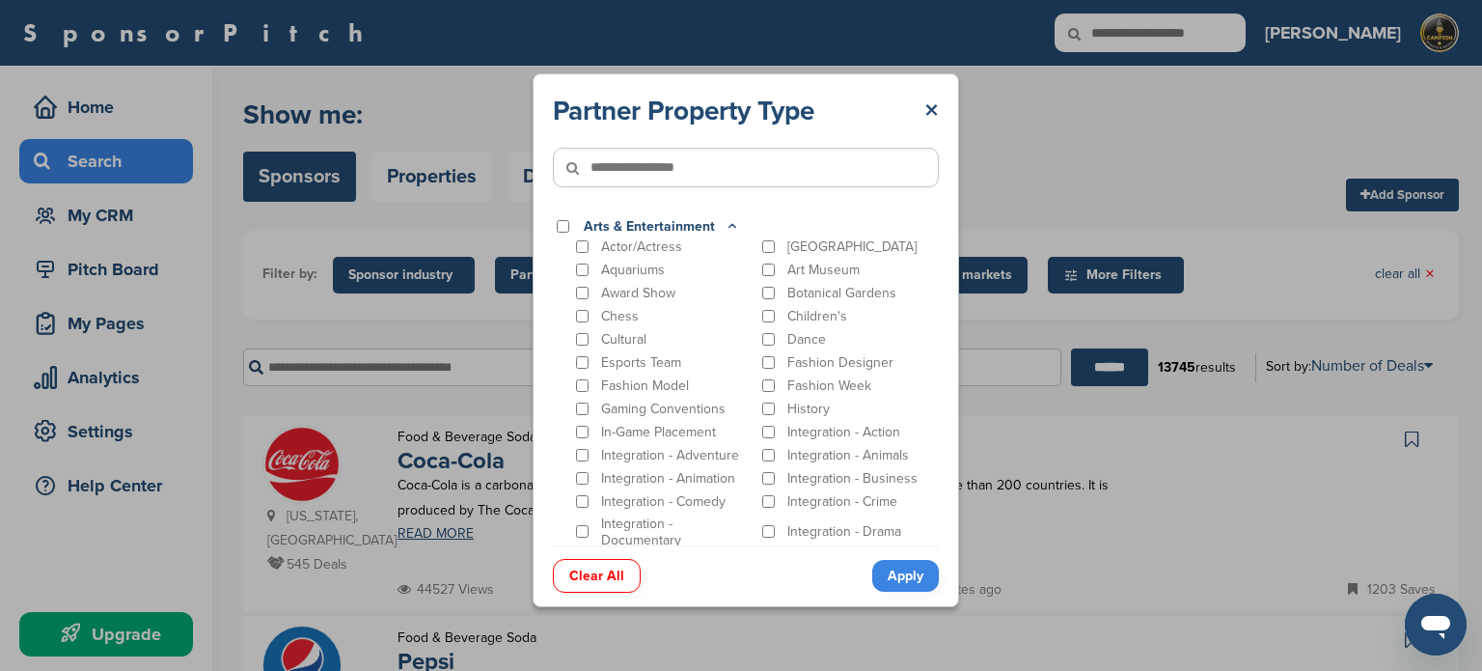
scroll to position [579, 0]
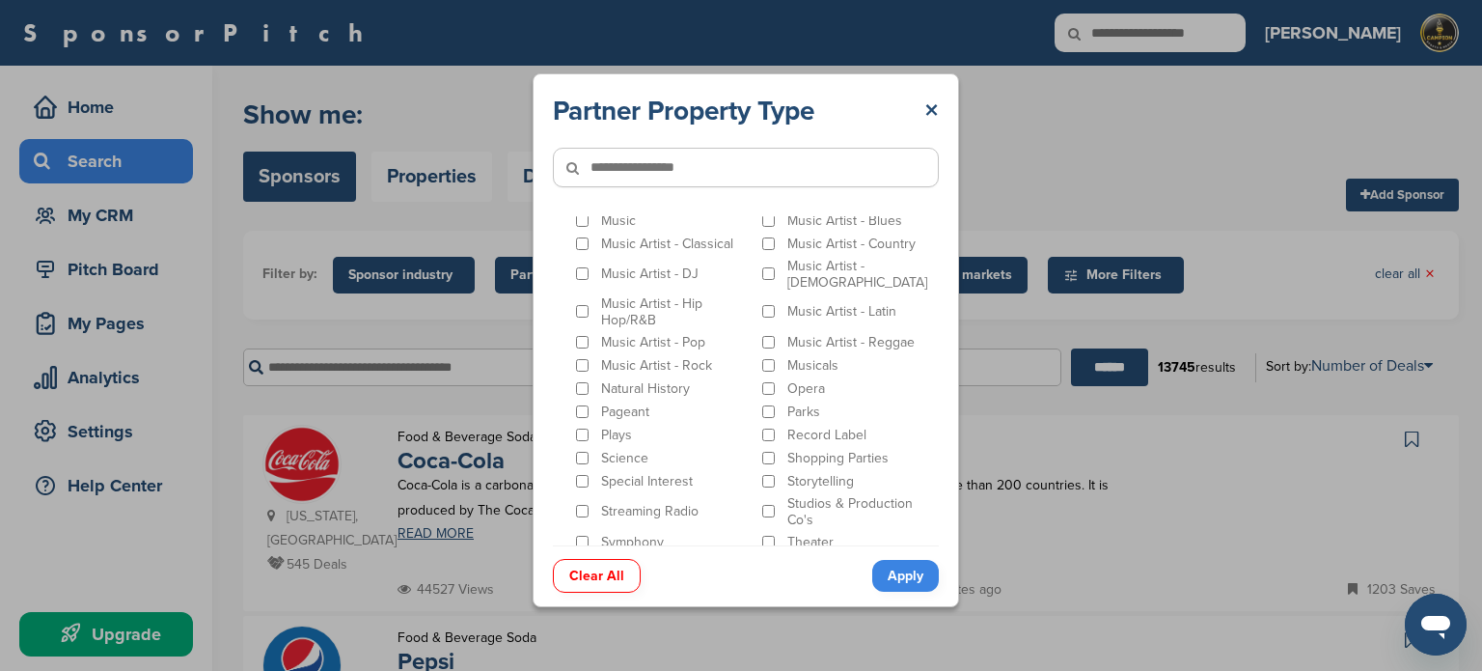
click at [692, 272] on p "Music Artist - DJ" at bounding box center [649, 273] width 97 height 16
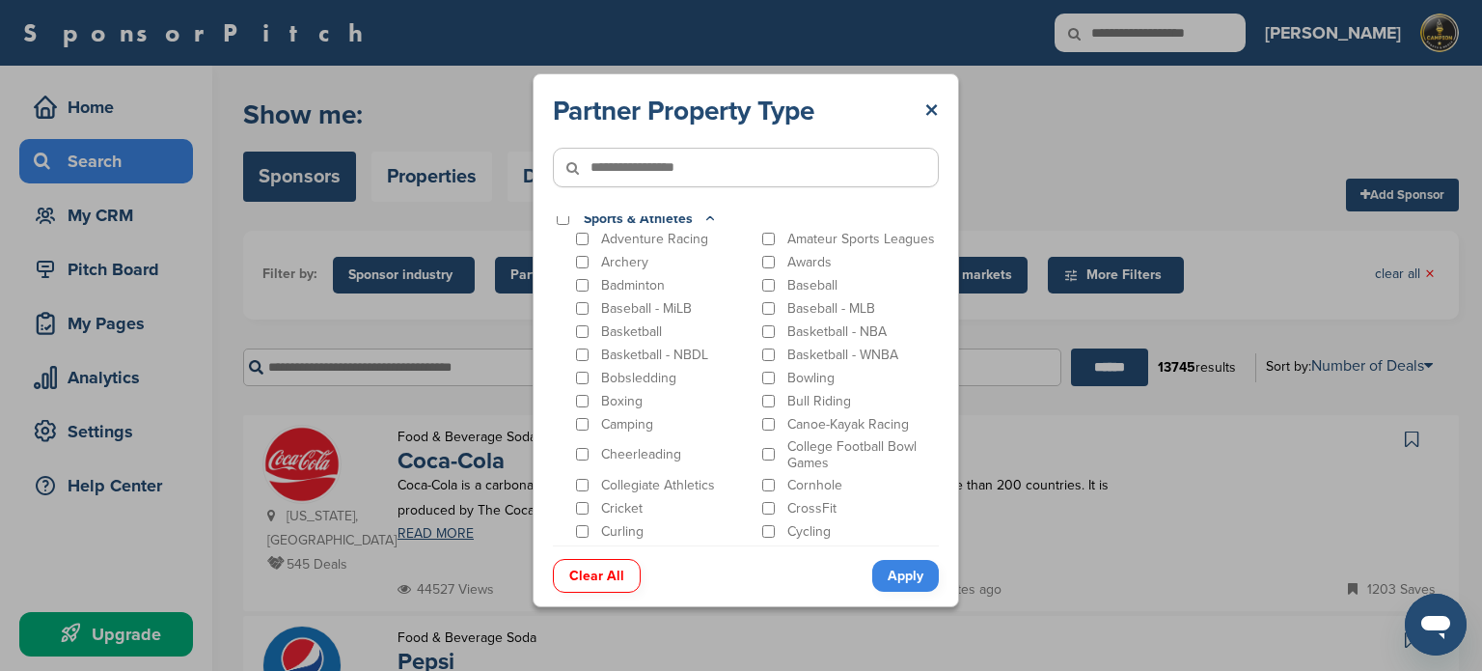
scroll to position [1779, 0]
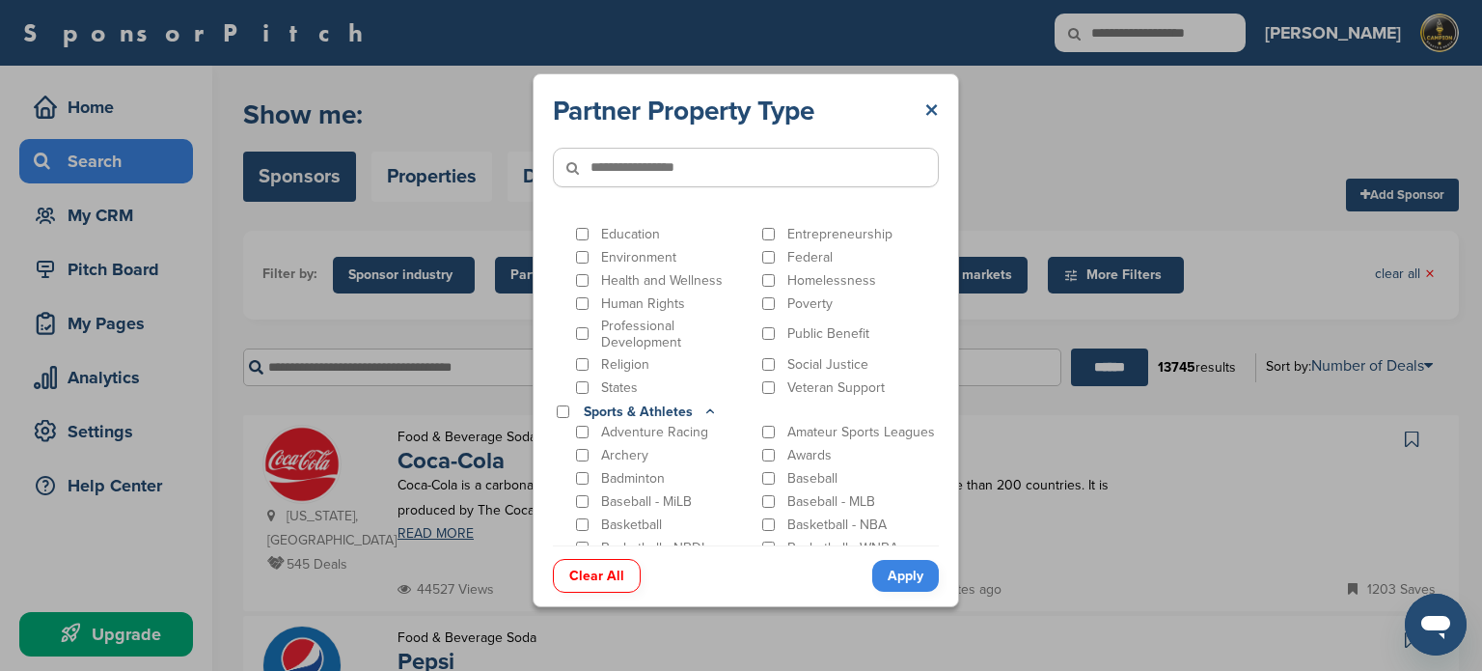
click at [929, 108] on link "×" at bounding box center [931, 111] width 14 height 35
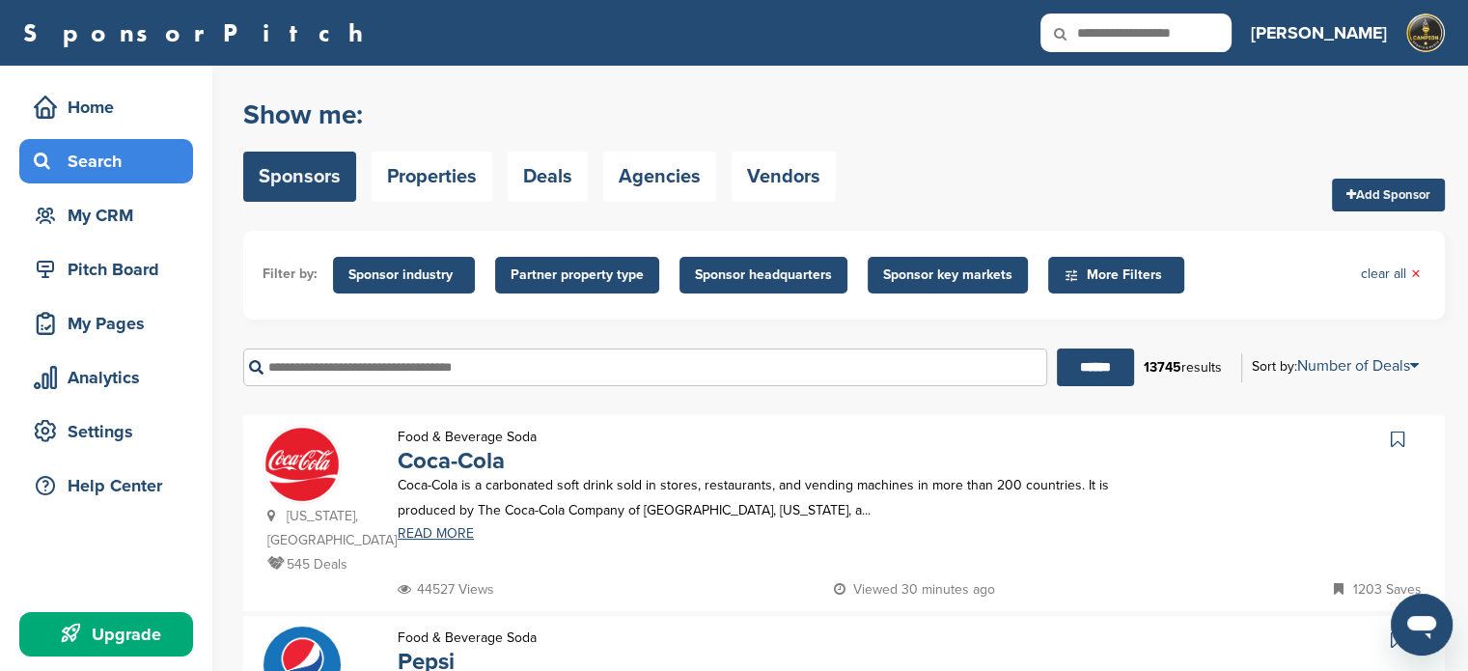
click at [625, 269] on span "Partner property type" at bounding box center [576, 274] width 133 height 21
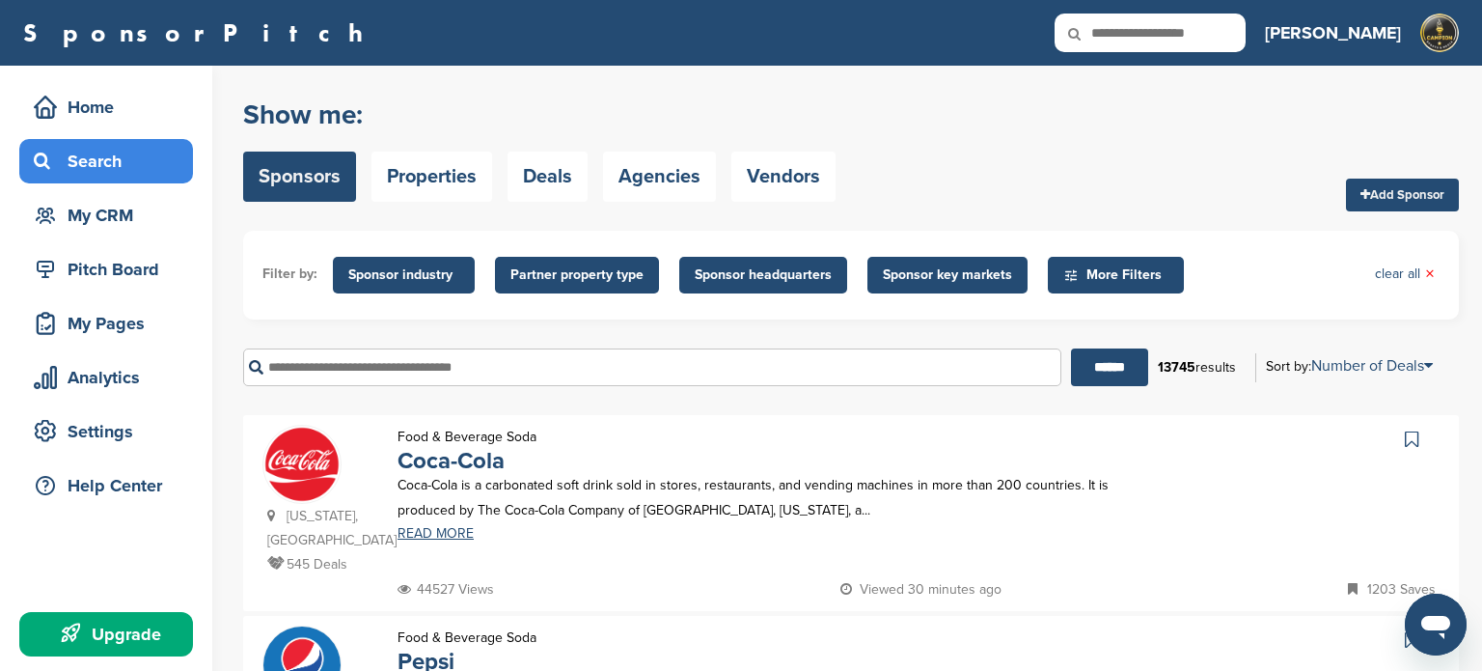
scroll to position [0, 0]
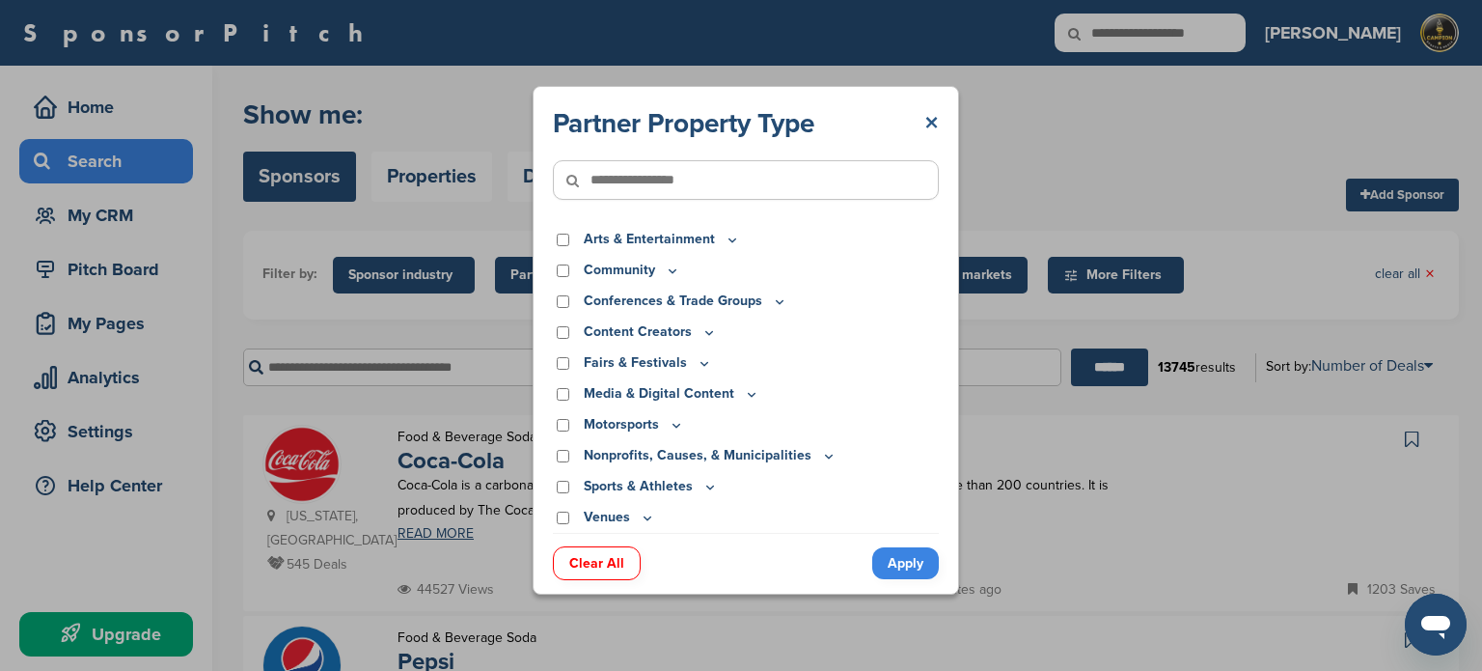
click at [925, 119] on link "×" at bounding box center [931, 123] width 14 height 35
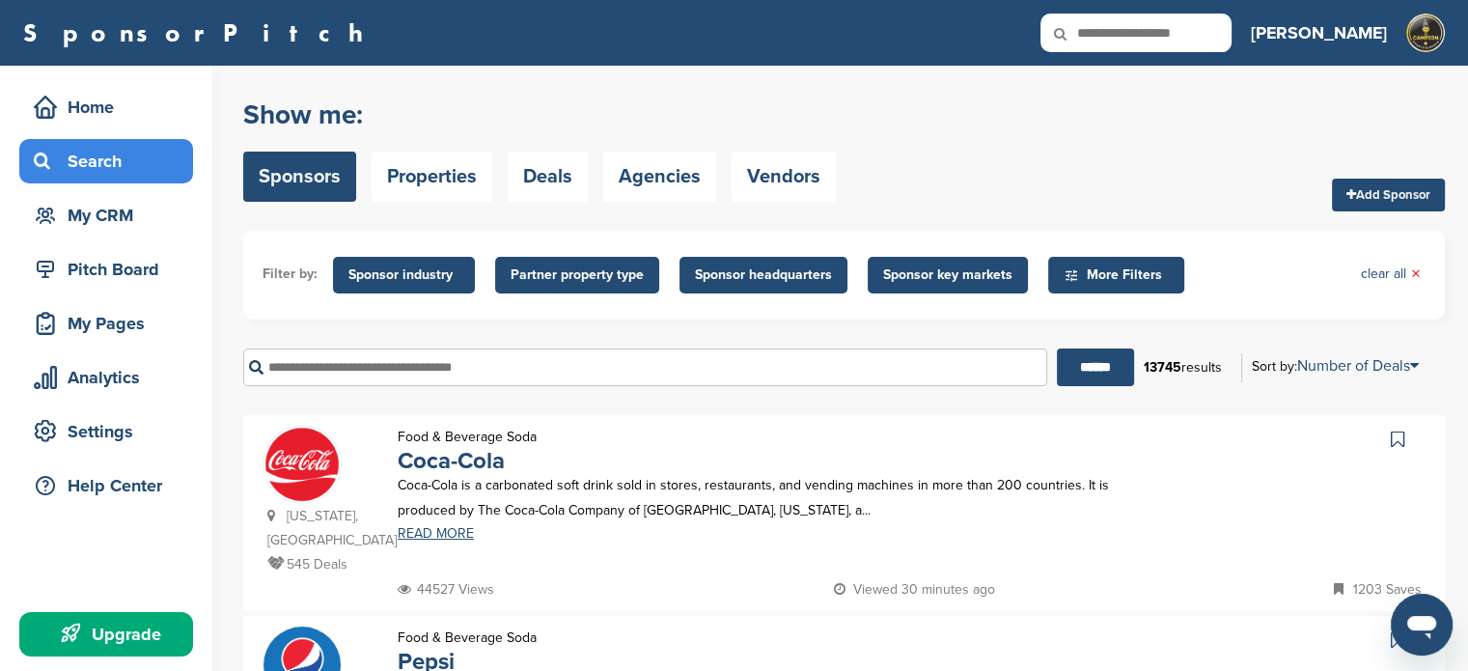
click at [418, 271] on span "Sponsor industry" at bounding box center [403, 274] width 111 height 21
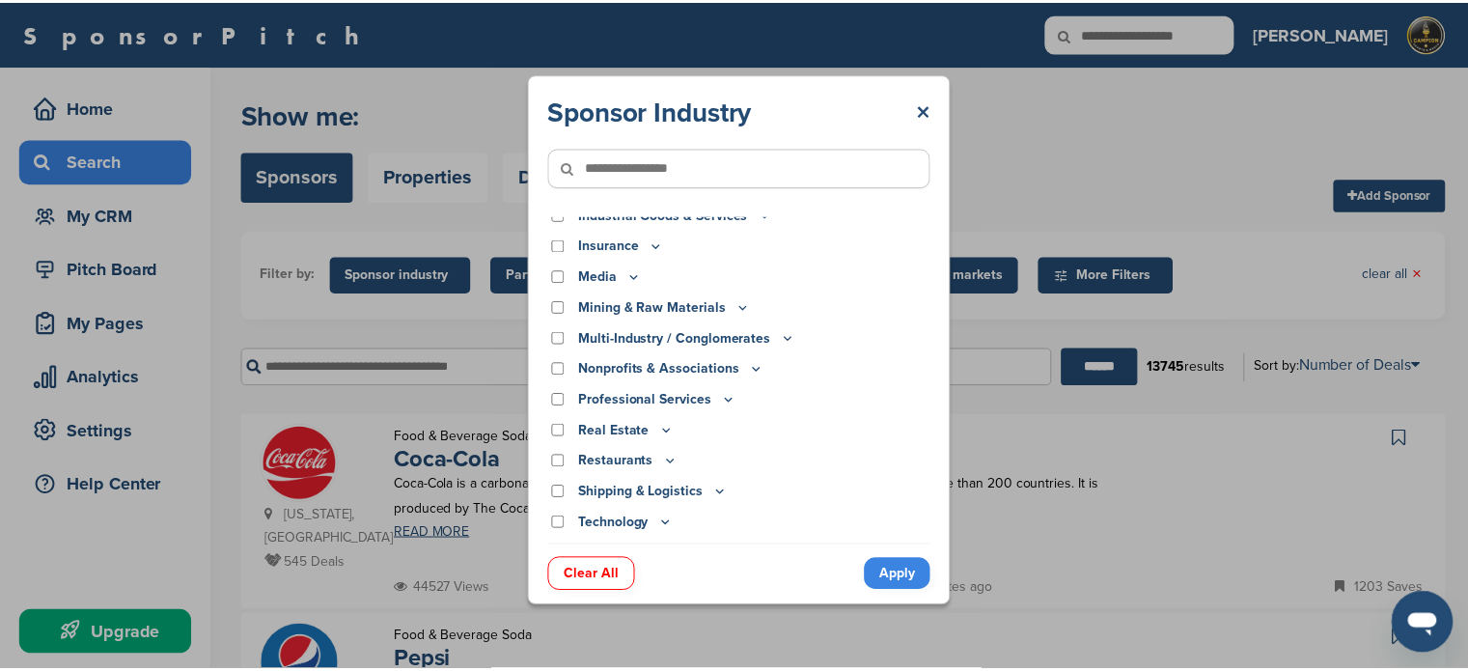
scroll to position [368, 0]
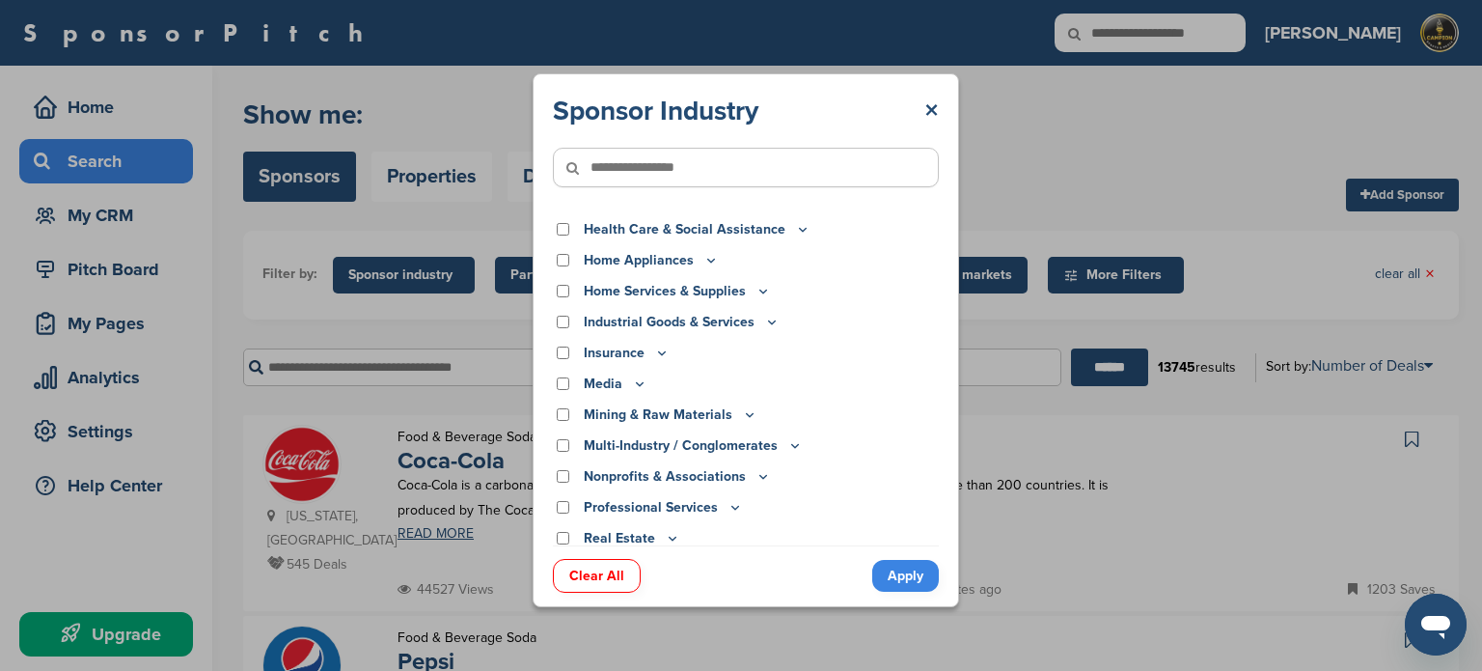
click at [638, 382] on icon at bounding box center [639, 383] width 15 height 16
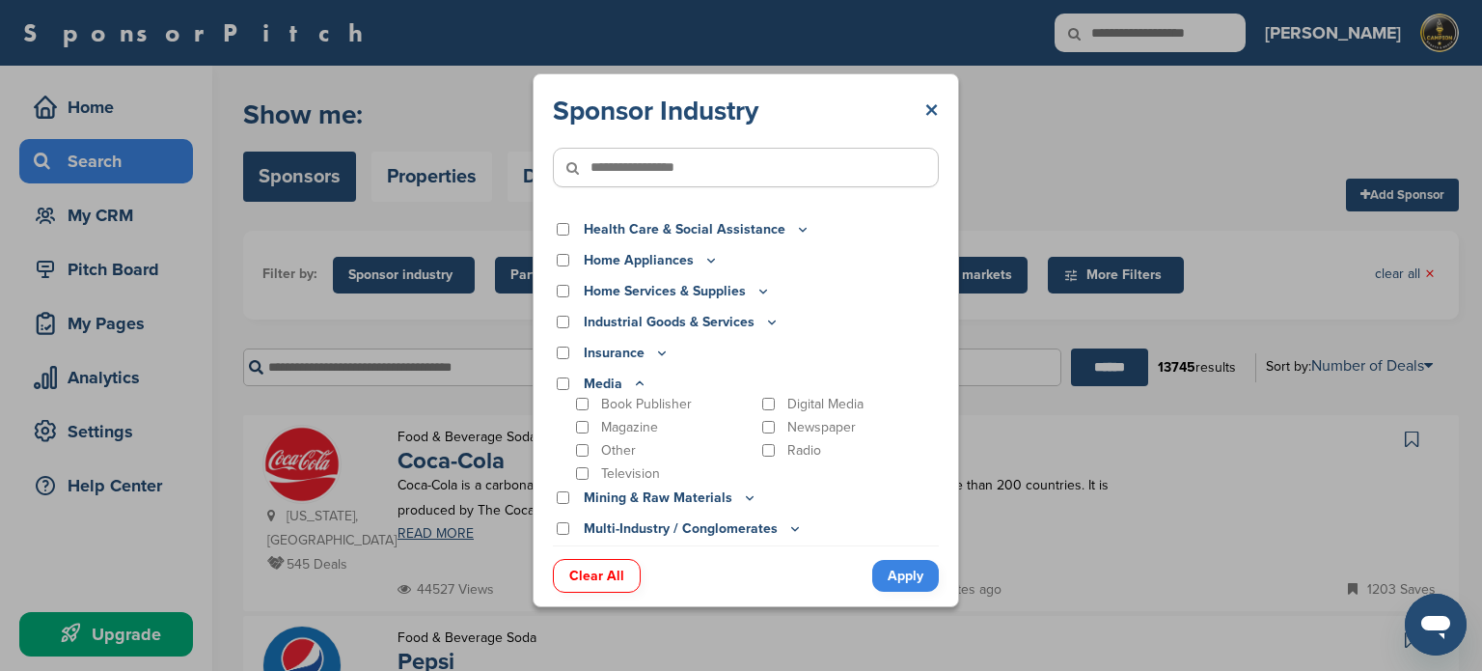
click at [932, 105] on link "×" at bounding box center [931, 111] width 14 height 35
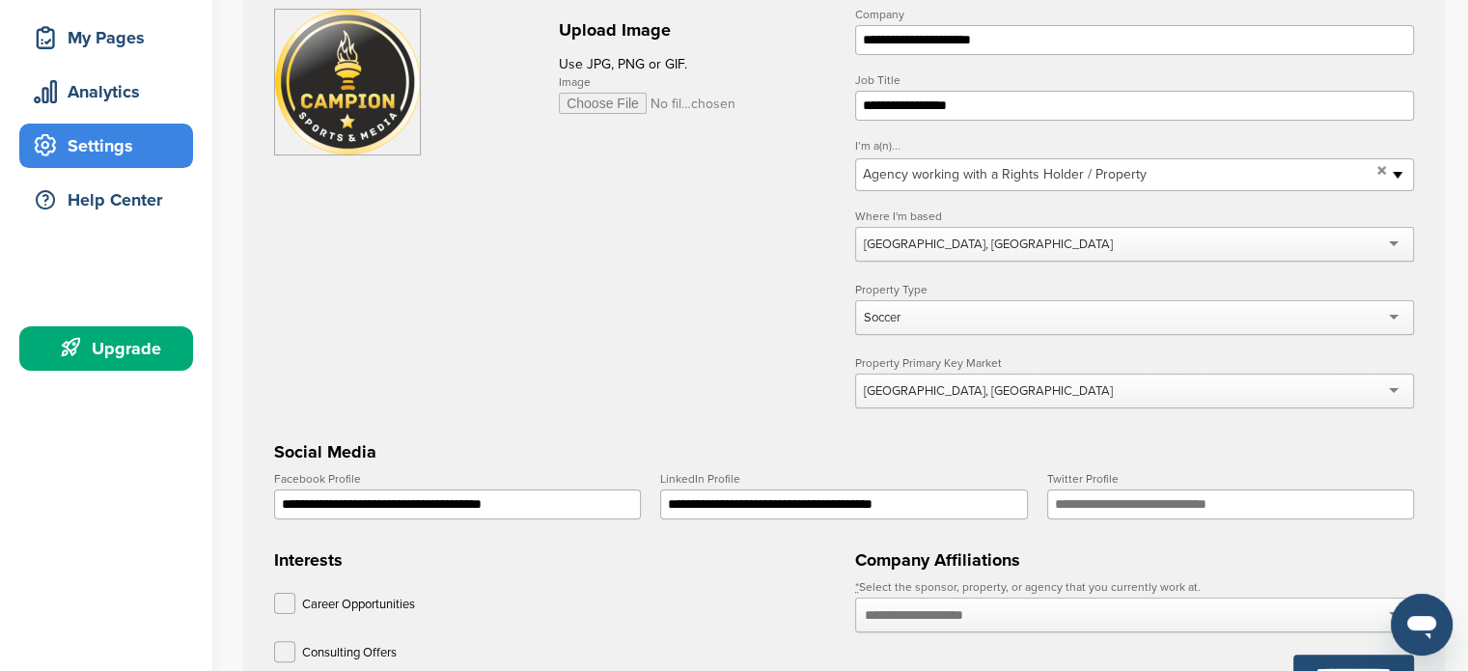
scroll to position [96, 0]
